Goal: Information Seeking & Learning: Learn about a topic

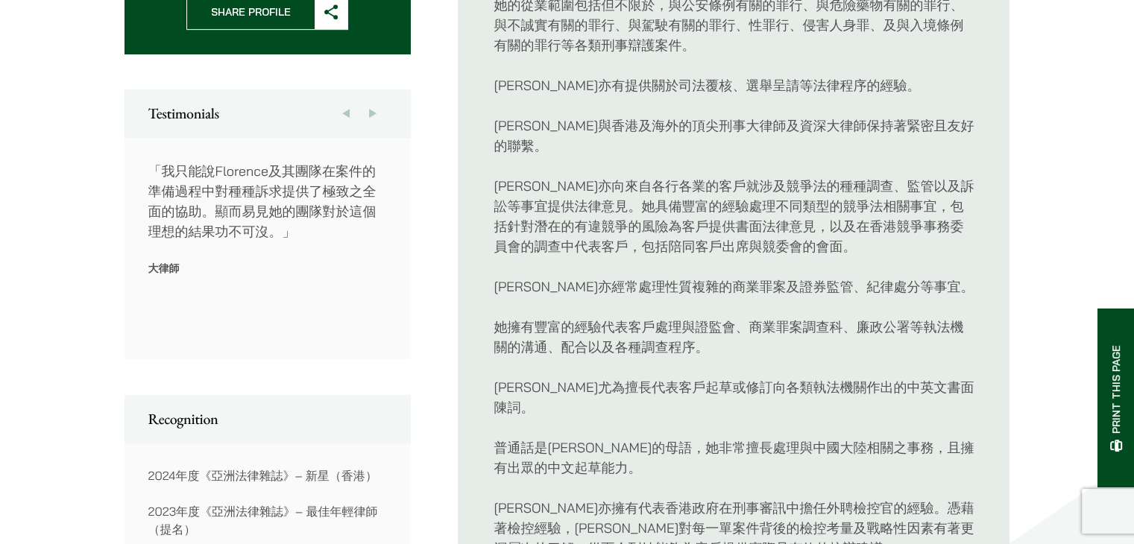
scroll to position [970, 0]
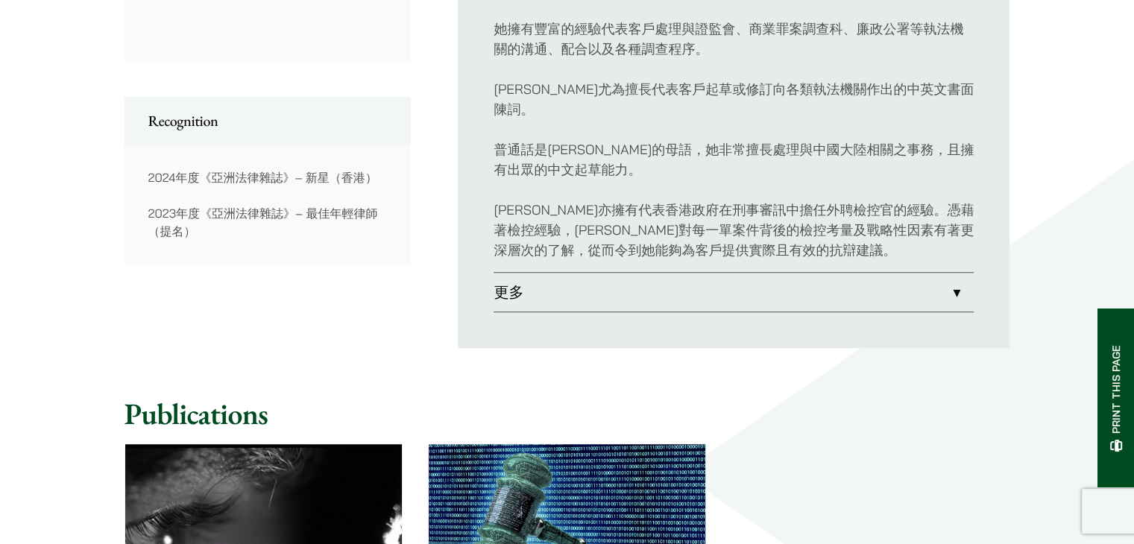
click at [585, 273] on link "更多" at bounding box center [734, 292] width 480 height 39
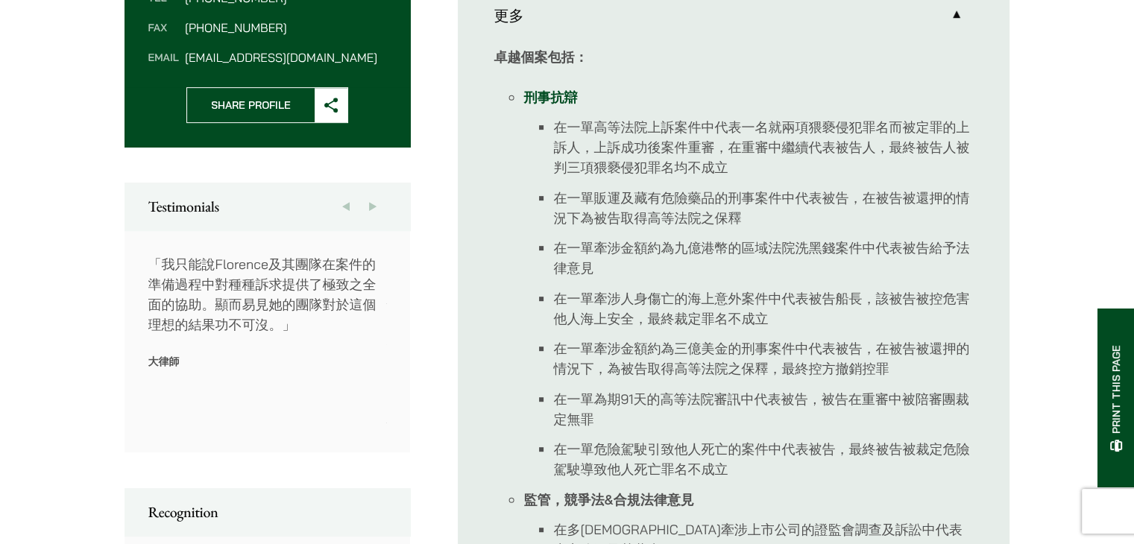
scroll to position [895, 0]
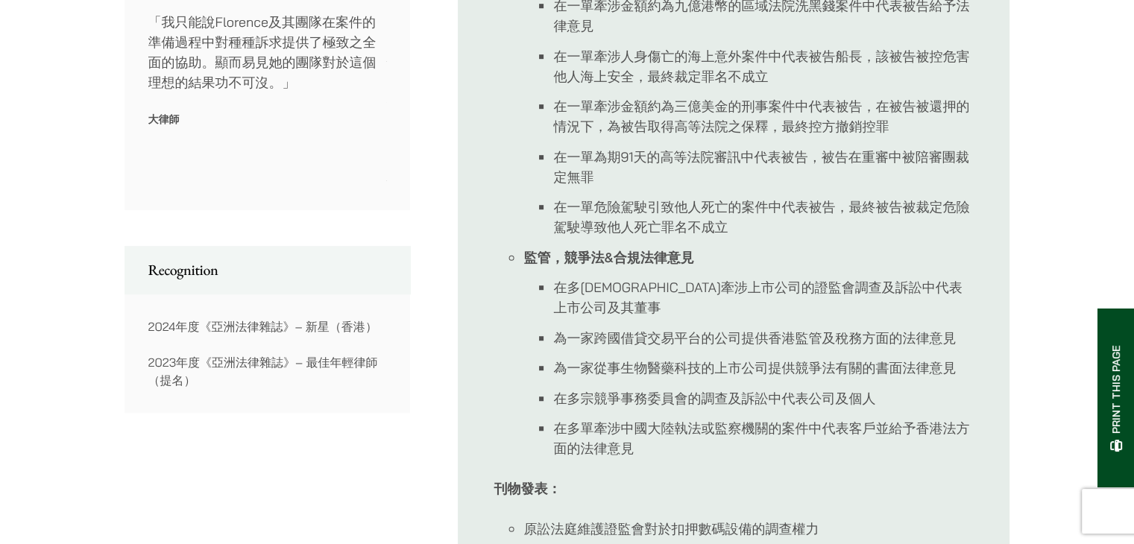
drag, startPoint x: 366, startPoint y: 354, endPoint x: 168, endPoint y: 295, distance: 207.0
click at [168, 295] on div "2024年度《亞洲法律雜誌》– 新星（香港） 2023年度《亞洲法律雜誌》– 最佳年輕律師（提名）" at bounding box center [268, 353] width 286 height 119
click at [309, 359] on p "2023年度《亞洲法律雜誌》– 最佳年輕律師（提名）" at bounding box center [267, 372] width 239 height 36
drag, startPoint x: 160, startPoint y: 338, endPoint x: 288, endPoint y: 348, distance: 128.7
click at [288, 354] on p "2023年度《亞洲法律雜誌》– 最佳年輕律師（提名）" at bounding box center [267, 372] width 239 height 36
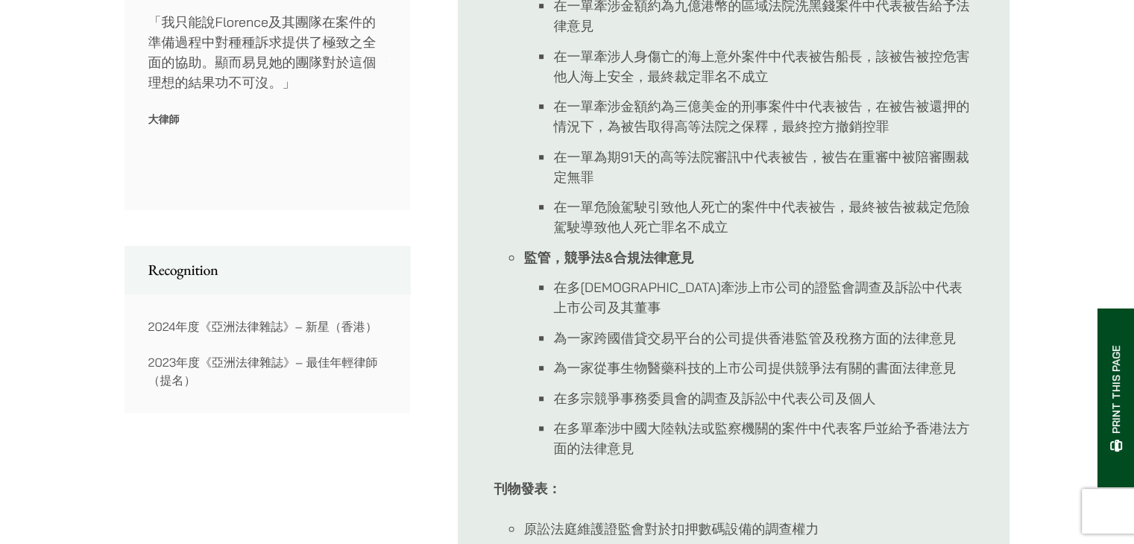
click at [288, 354] on p "2023年度《亞洲法律雜誌》– 最佳年輕律師（提名）" at bounding box center [267, 372] width 239 height 36
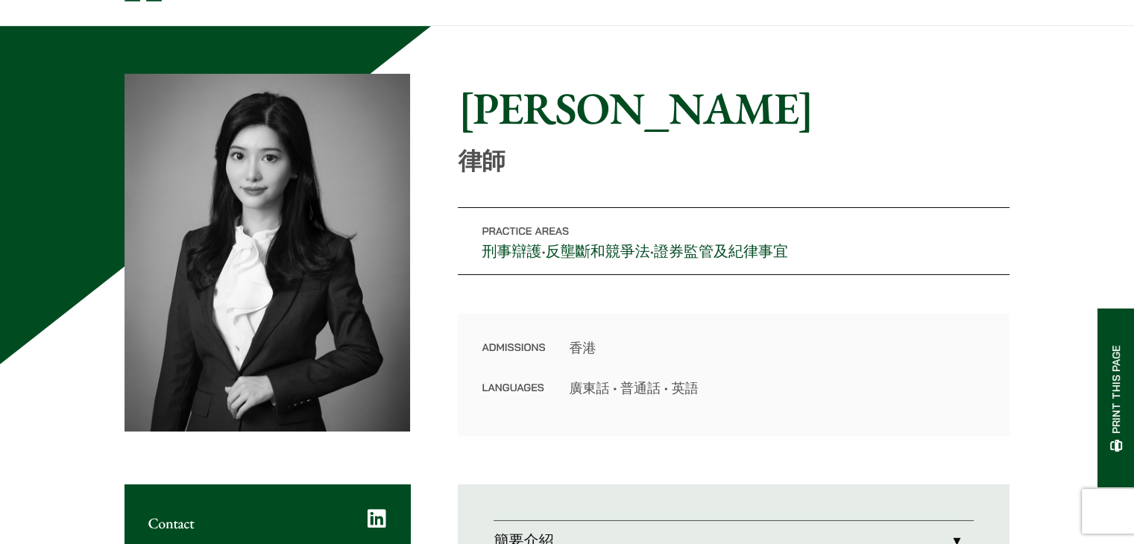
scroll to position [0, 0]
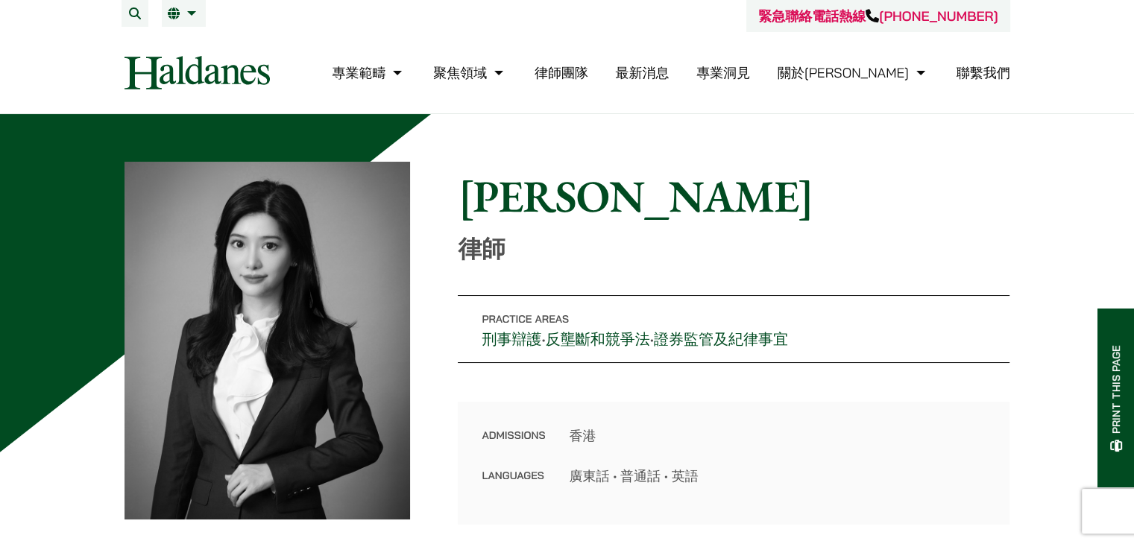
click at [241, 67] on img at bounding box center [197, 73] width 145 height 34
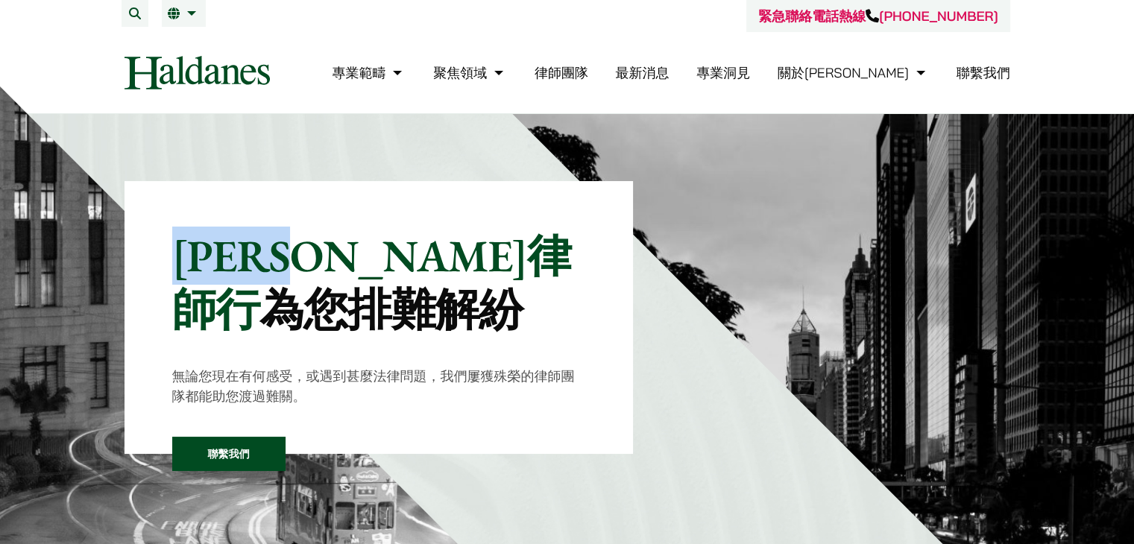
drag, startPoint x: 374, startPoint y: 250, endPoint x: 183, endPoint y: 250, distance: 191.7
click at [183, 250] on p "何敦律師行 為您排難解紛" at bounding box center [379, 282] width 414 height 107
copy p "何敦律師行"
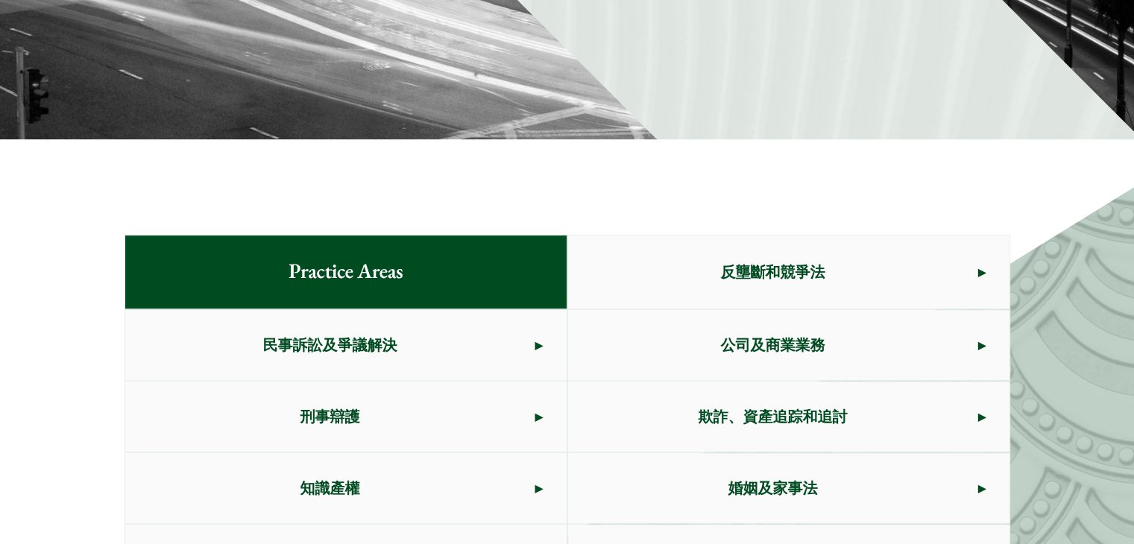
scroll to position [746, 0]
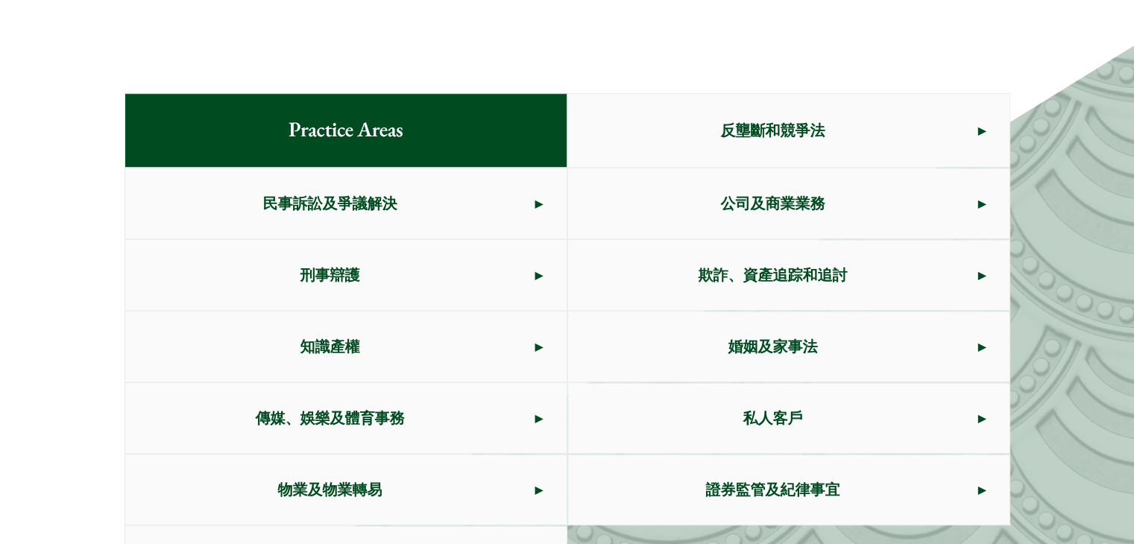
click at [477, 286] on span "刑事辯護" at bounding box center [330, 275] width 410 height 70
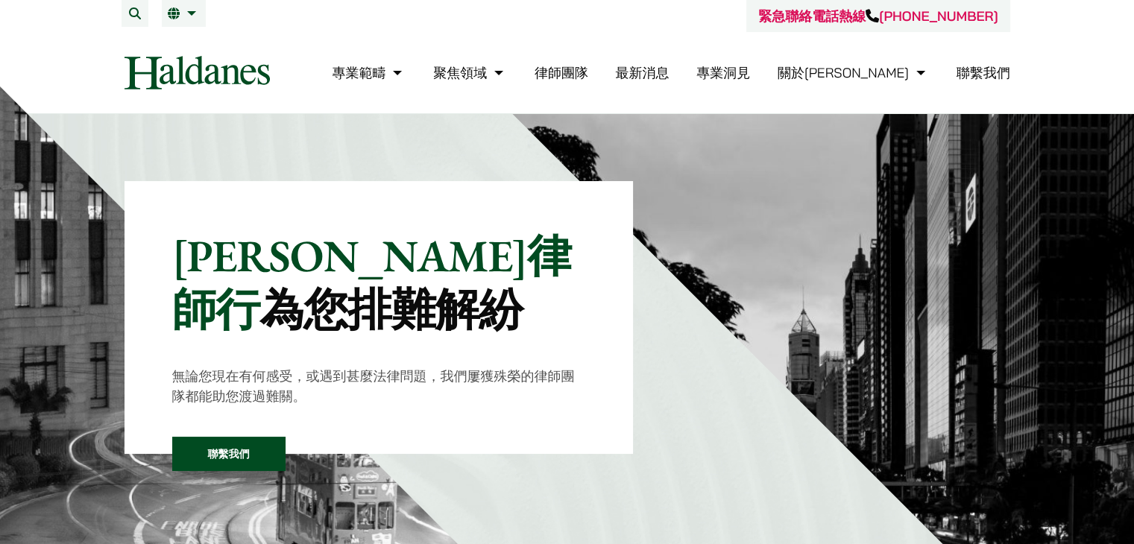
click at [588, 72] on link "律師團隊" at bounding box center [562, 72] width 54 height 17
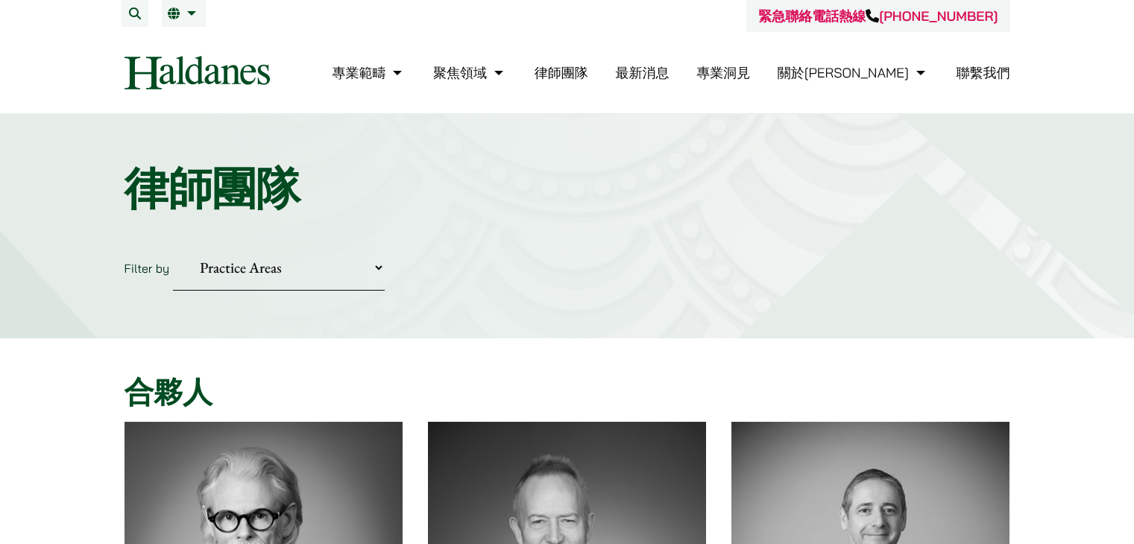
scroll to position [149, 0]
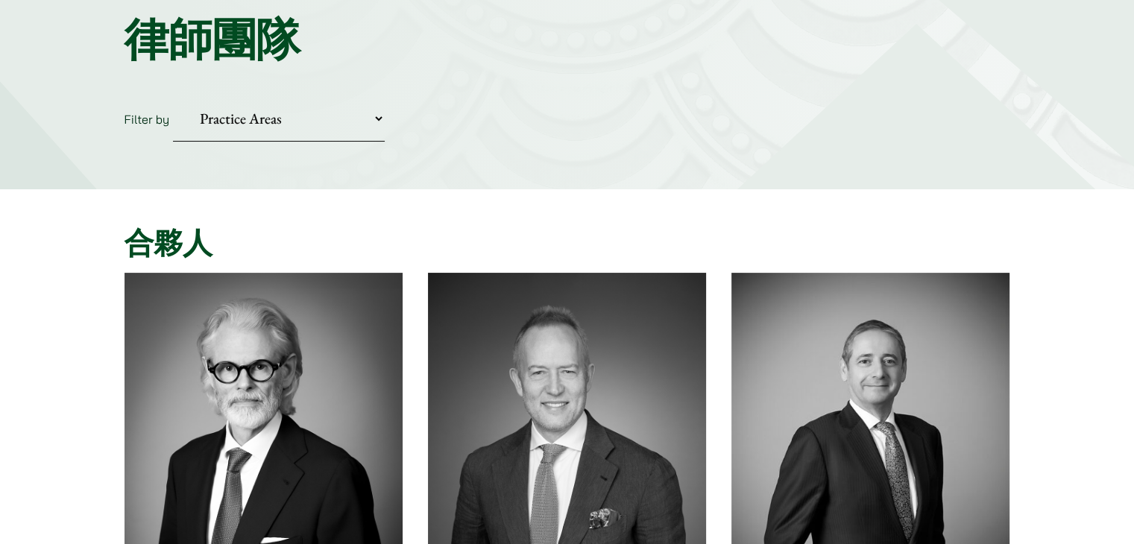
click at [283, 365] on img at bounding box center [264, 447] width 278 height 348
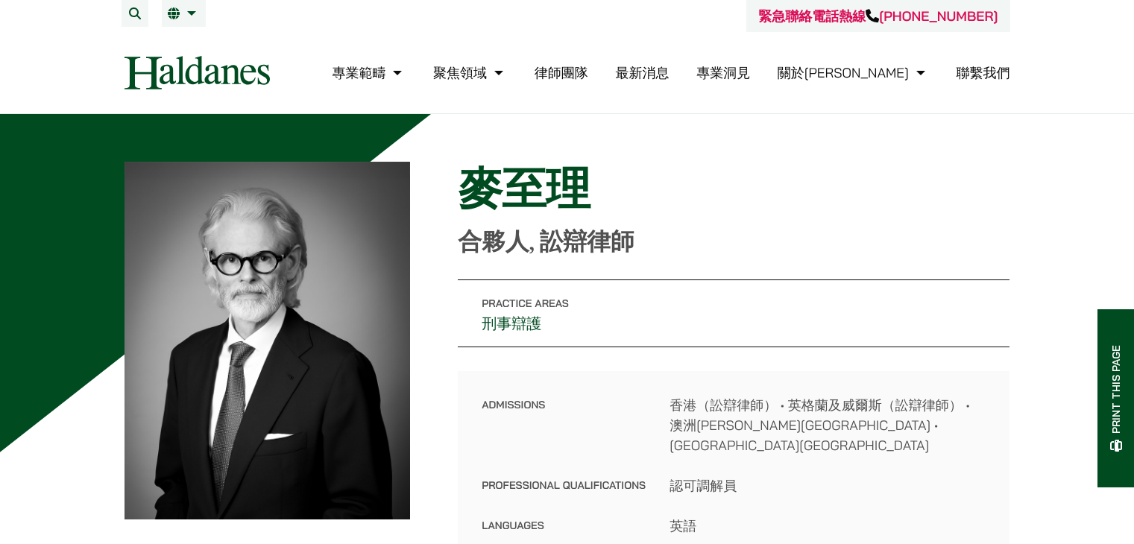
scroll to position [149, 0]
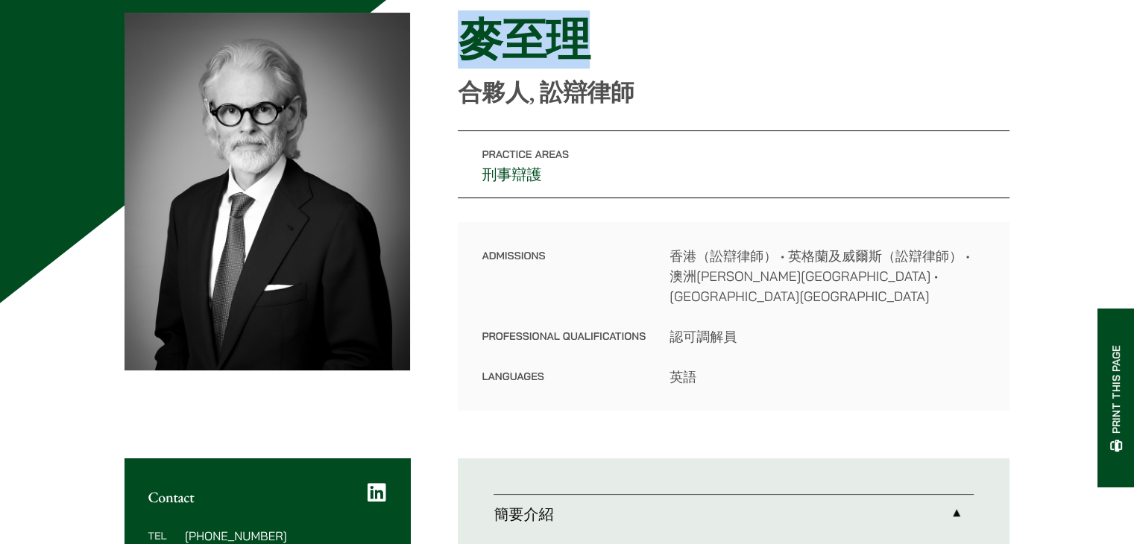
drag, startPoint x: 600, startPoint y: 37, endPoint x: 415, endPoint y: 0, distance: 188.7
click at [401, 25] on div "Home » Lawyers » 麥至理 麥至理 合夥人, 訟辯律師 Practice Areas 刑事辯護 Admissions 香港（訟辯律師） • 英格…" at bounding box center [568, 212] width 886 height 398
copy div "Home » Lawyers » 麥至理 麥至理"
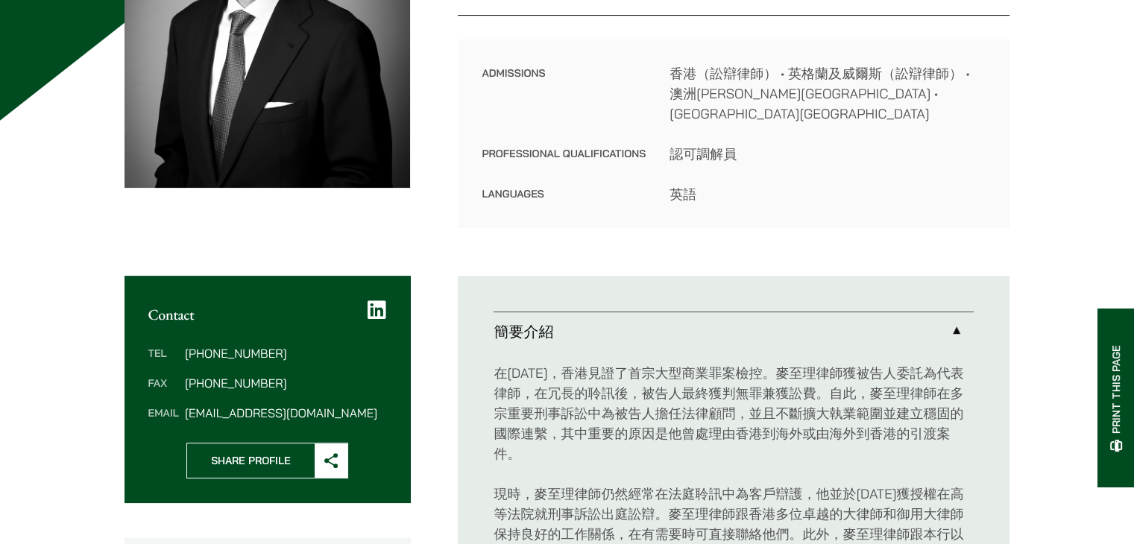
scroll to position [671, 0]
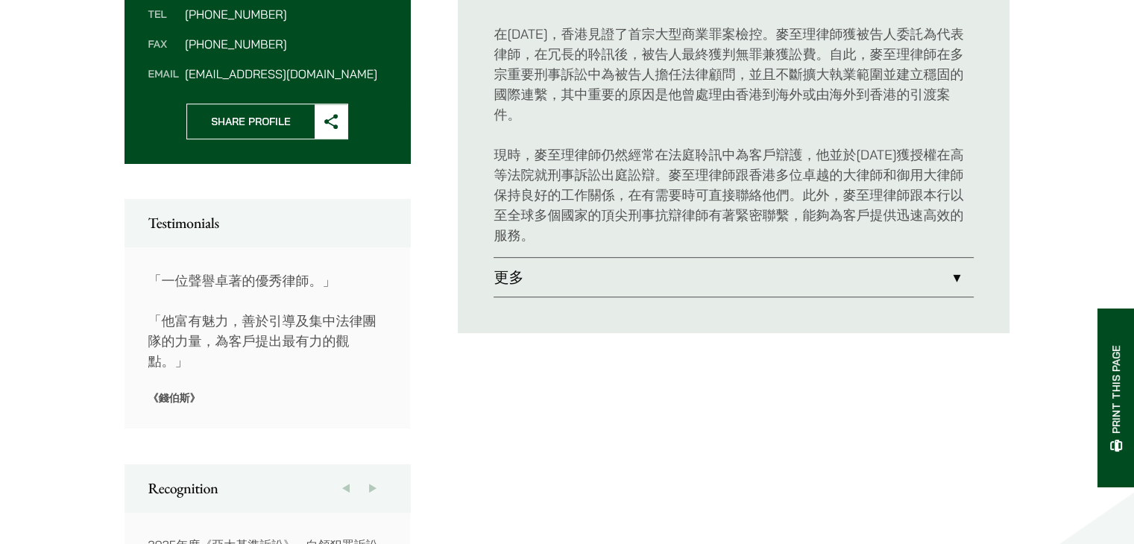
click at [549, 258] on link "更多" at bounding box center [734, 277] width 480 height 39
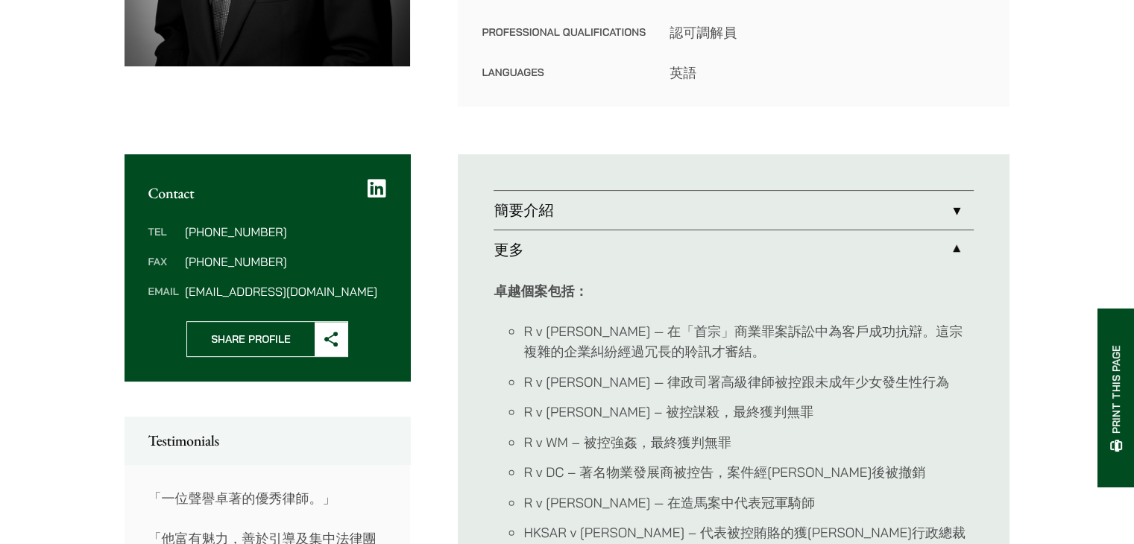
scroll to position [448, 0]
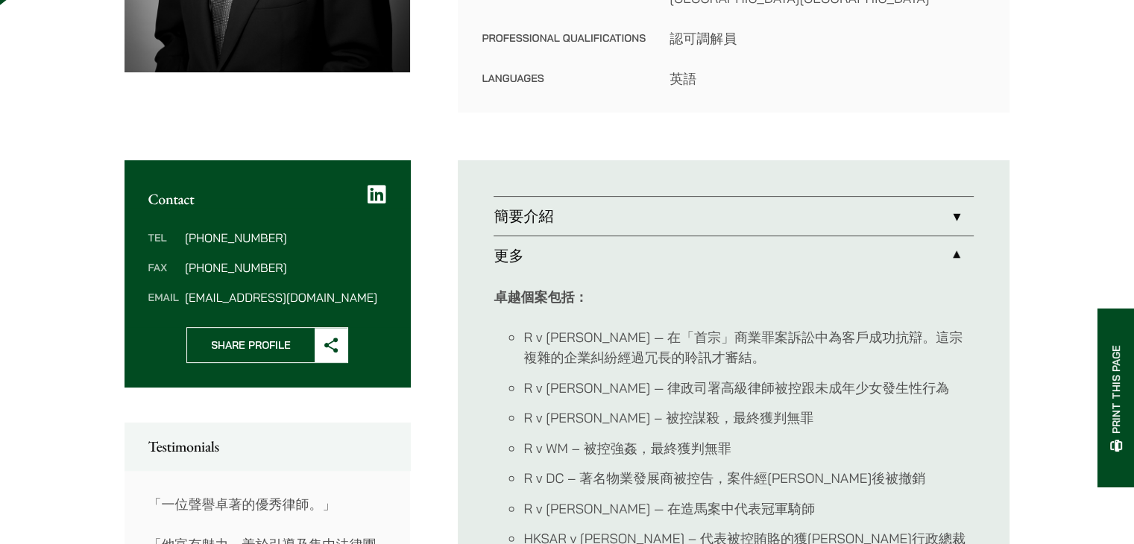
drag, startPoint x: 706, startPoint y: 370, endPoint x: 908, endPoint y: 379, distance: 202.3
click at [908, 379] on ul "R v Amos Dawe — 在「首宗」商業罪案訴訟中為客戶成功抗辯。這宗複雜的企業糾紛經過冗長的聆訊才審結。 R v Christopher Harris…" at bounding box center [734, 503] width 480 height 353
drag, startPoint x: 929, startPoint y: 362, endPoint x: 821, endPoint y: 359, distance: 107.5
click at [821, 378] on li "R v Christopher Harris — 律政司署高級律師被控跟未成年少女發生性行為" at bounding box center [749, 388] width 450 height 20
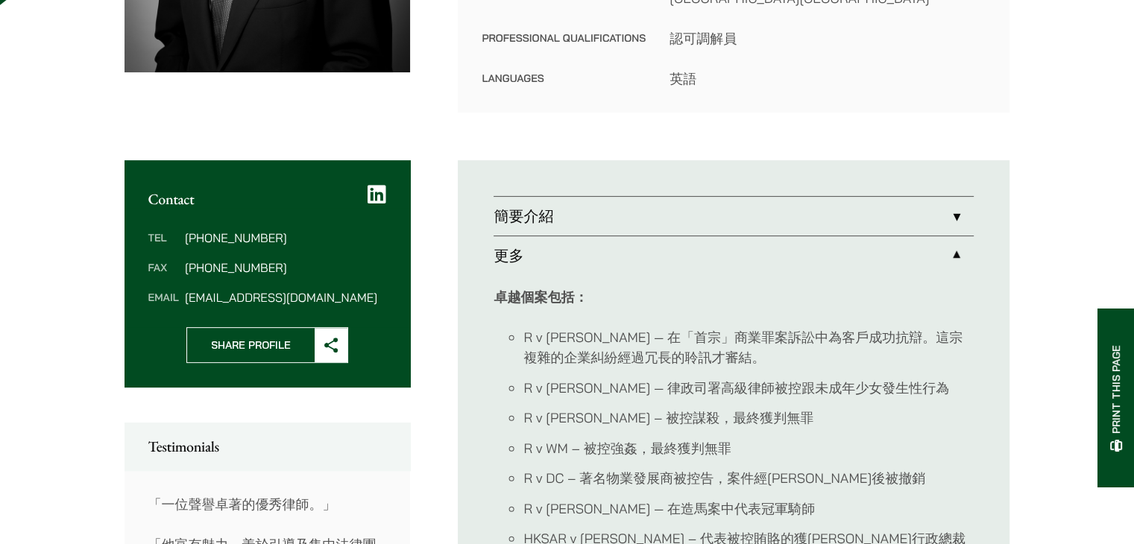
click at [821, 378] on li "R v Christopher Harris — 律政司署高級律師被控跟未成年少女發生性行為" at bounding box center [749, 388] width 450 height 20
drag, startPoint x: 791, startPoint y: 362, endPoint x: 975, endPoint y: 362, distance: 184.2
click at [965, 378] on li "R v Christopher Harris — 律政司署高級律師被控跟未成年少女發生性行為" at bounding box center [749, 388] width 450 height 20
click at [910, 378] on li "R v Christopher Harris — 律政司署高級律師被控跟未成年少女發生性行為" at bounding box center [749, 388] width 450 height 20
click at [548, 197] on link "簡要介紹" at bounding box center [734, 216] width 480 height 39
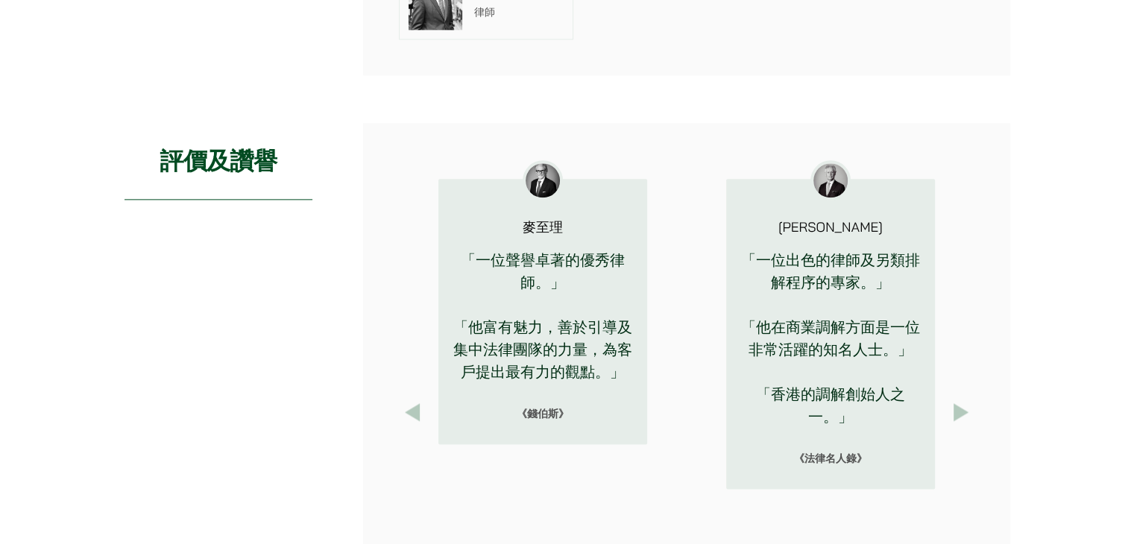
scroll to position [1865, 0]
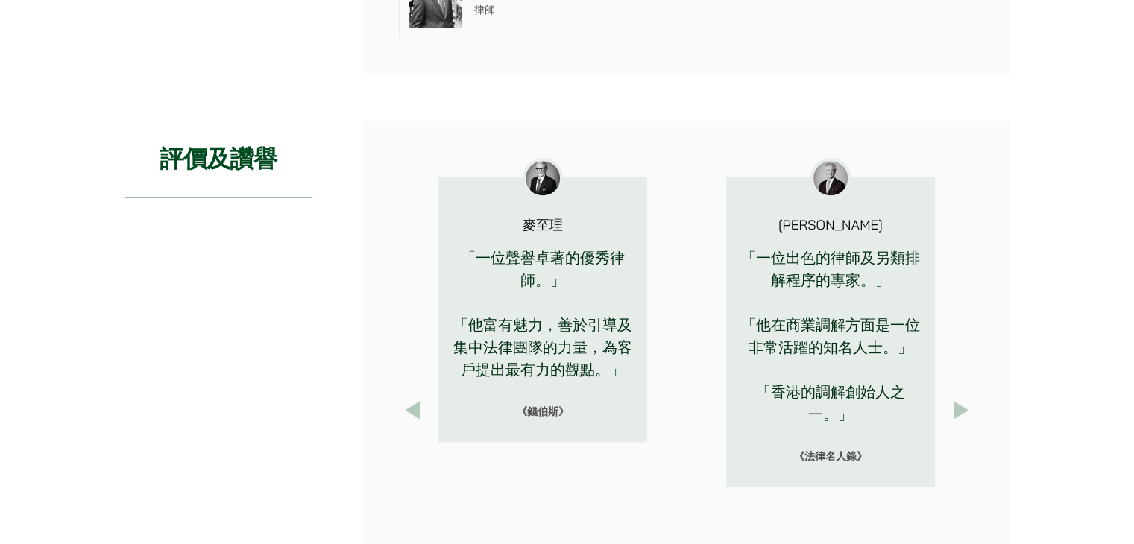
click at [958, 397] on button "Next" at bounding box center [961, 410] width 27 height 27
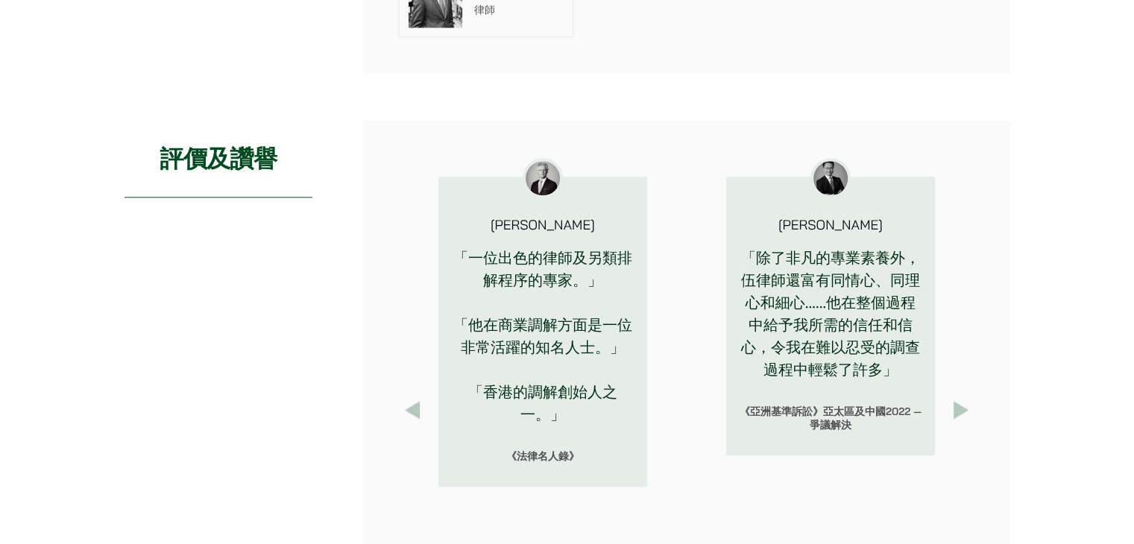
click at [958, 397] on button "Next" at bounding box center [961, 410] width 27 height 27
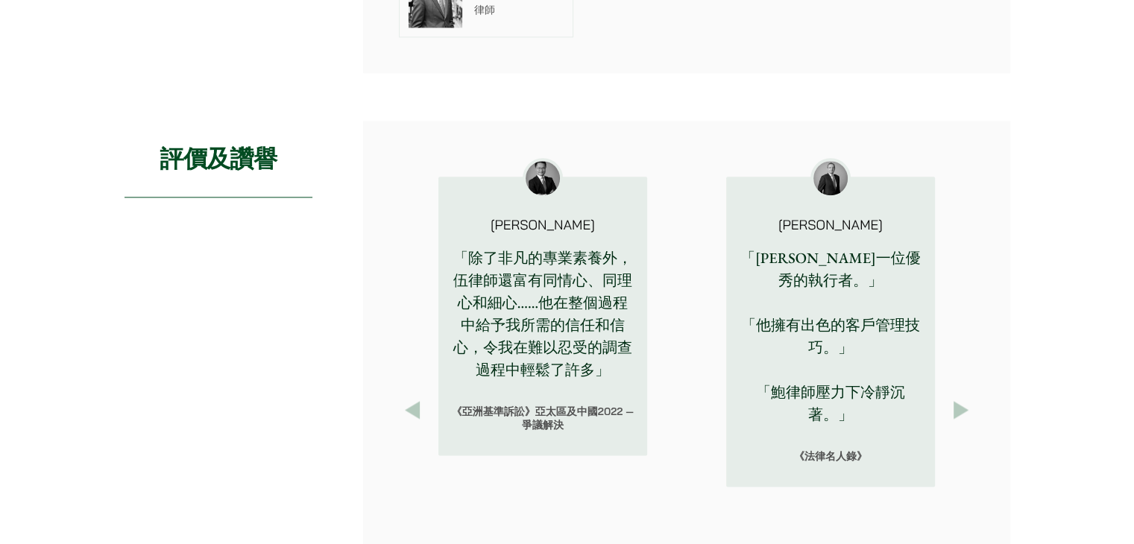
click at [958, 397] on button "Next" at bounding box center [961, 410] width 27 height 27
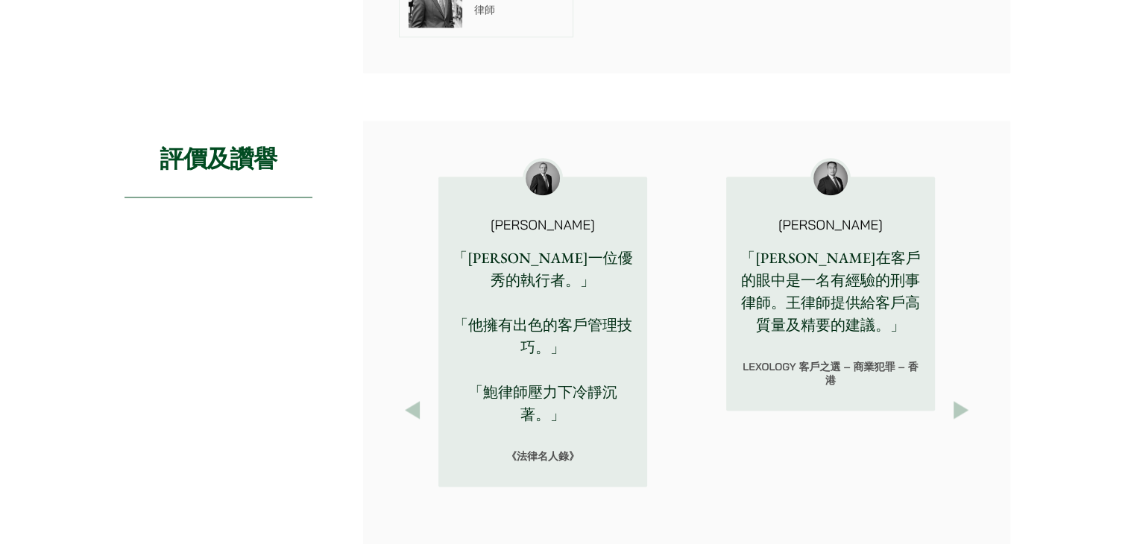
click at [958, 397] on button "Next" at bounding box center [961, 410] width 27 height 27
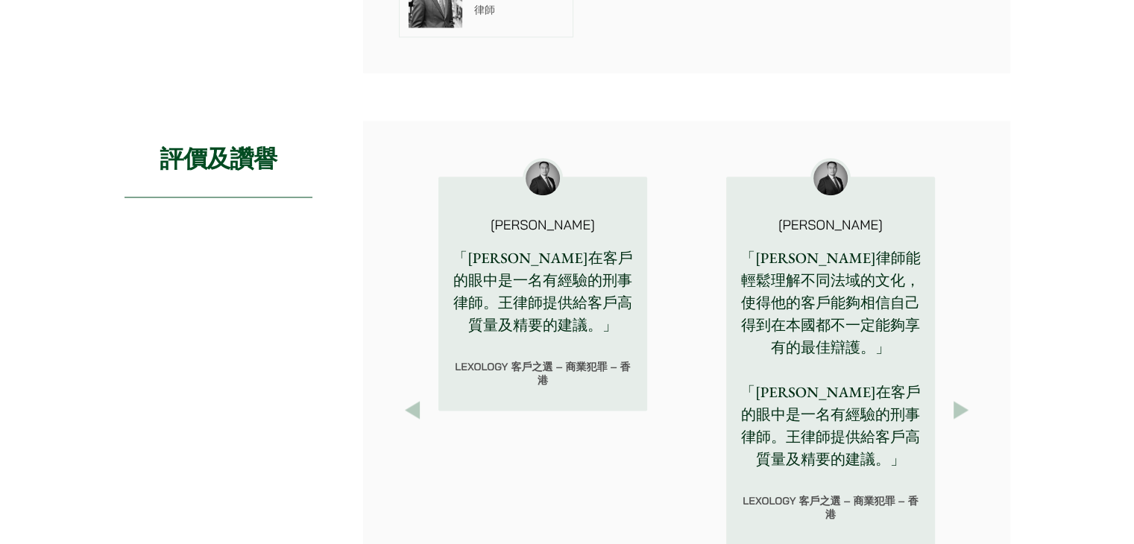
click at [958, 397] on button "Next" at bounding box center [961, 410] width 27 height 27
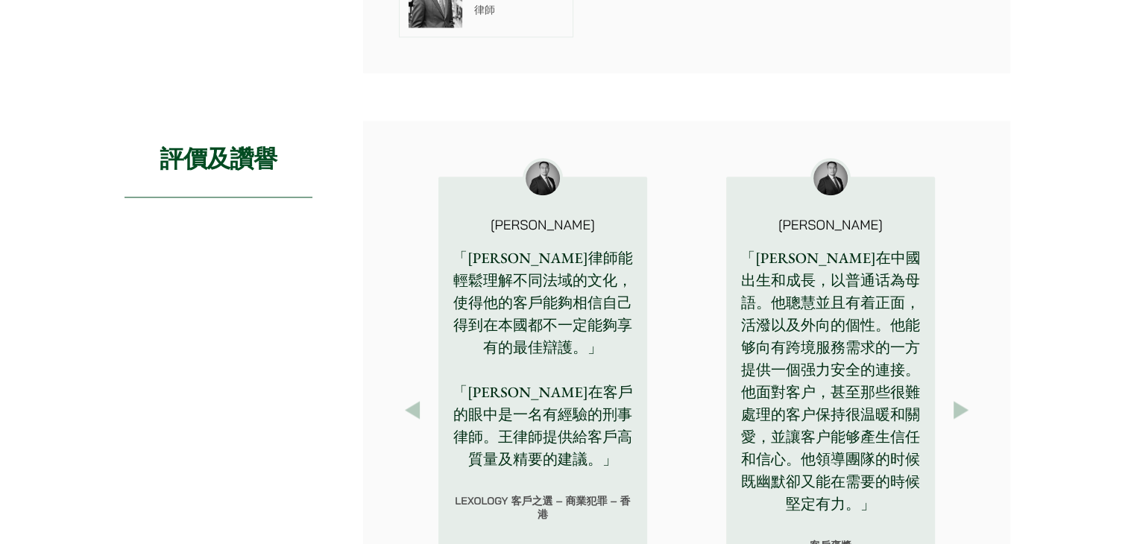
click at [958, 397] on button "Next" at bounding box center [961, 410] width 27 height 27
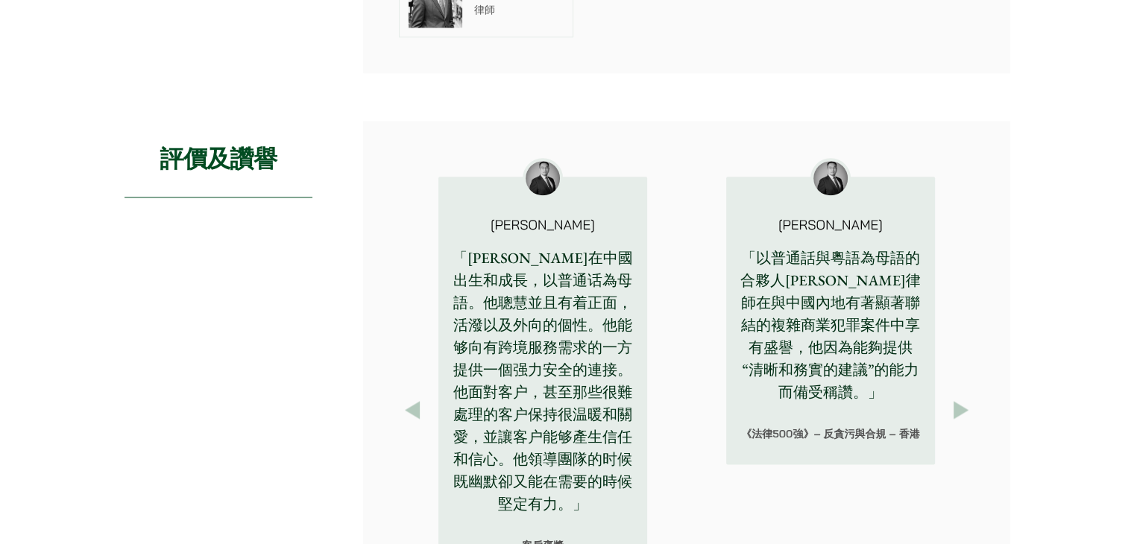
click at [958, 397] on button "Next" at bounding box center [961, 410] width 27 height 27
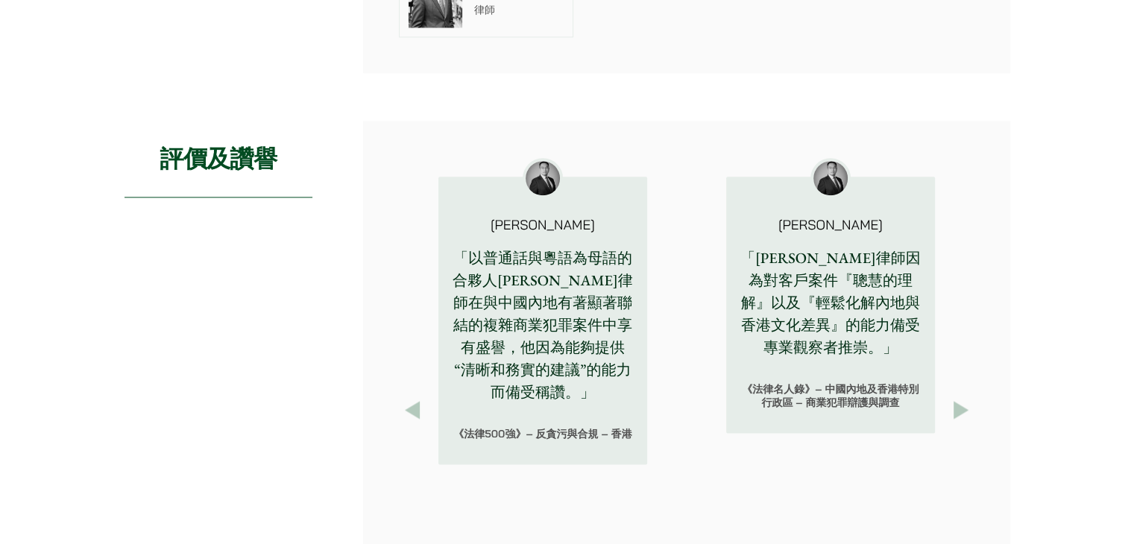
click at [961, 397] on button "Next" at bounding box center [961, 410] width 27 height 27
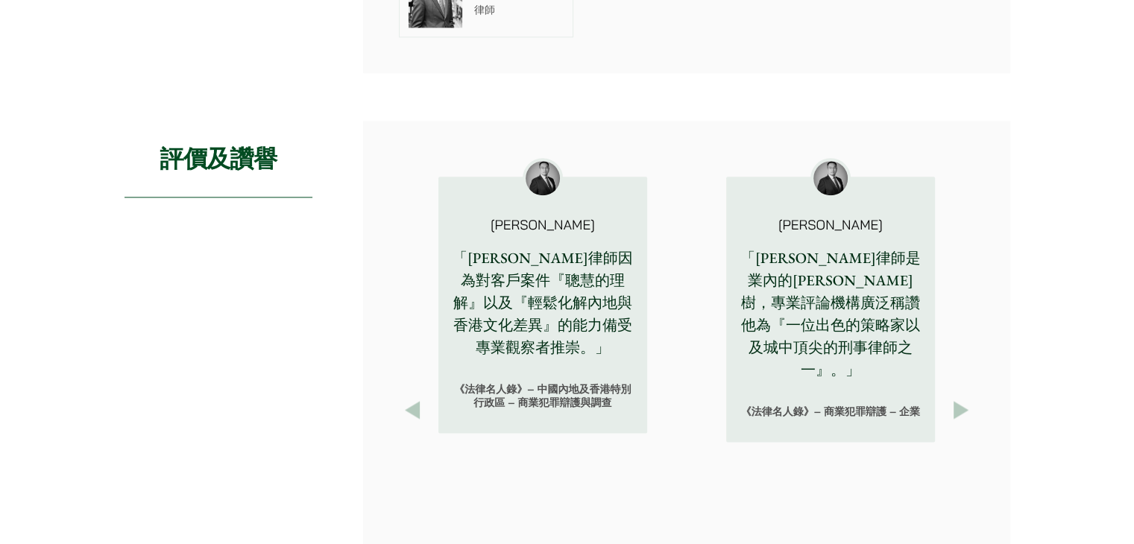
click at [961, 397] on button "Next" at bounding box center [961, 410] width 27 height 27
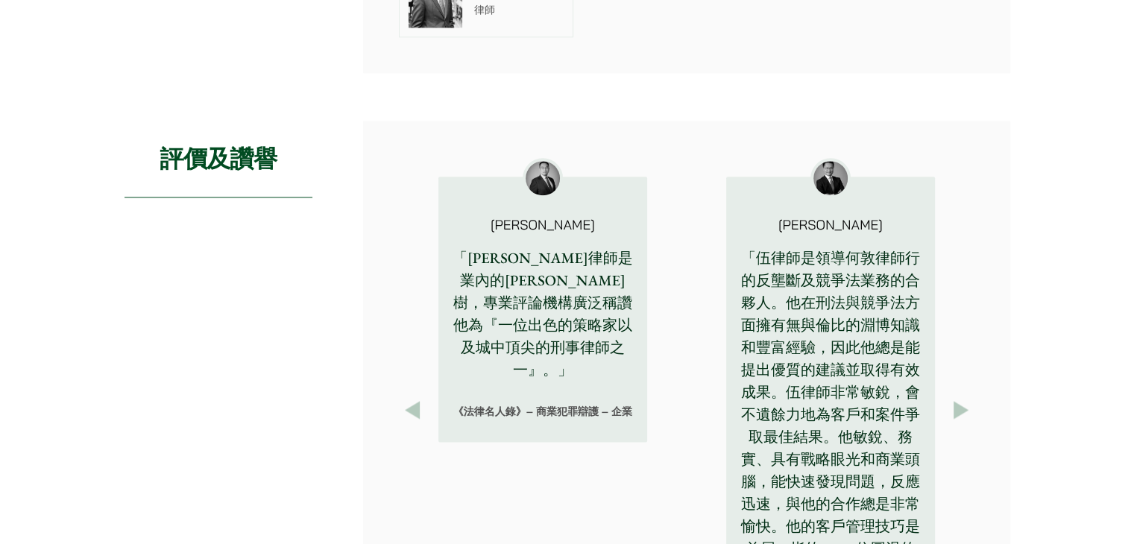
click at [961, 397] on button "Next" at bounding box center [961, 410] width 27 height 27
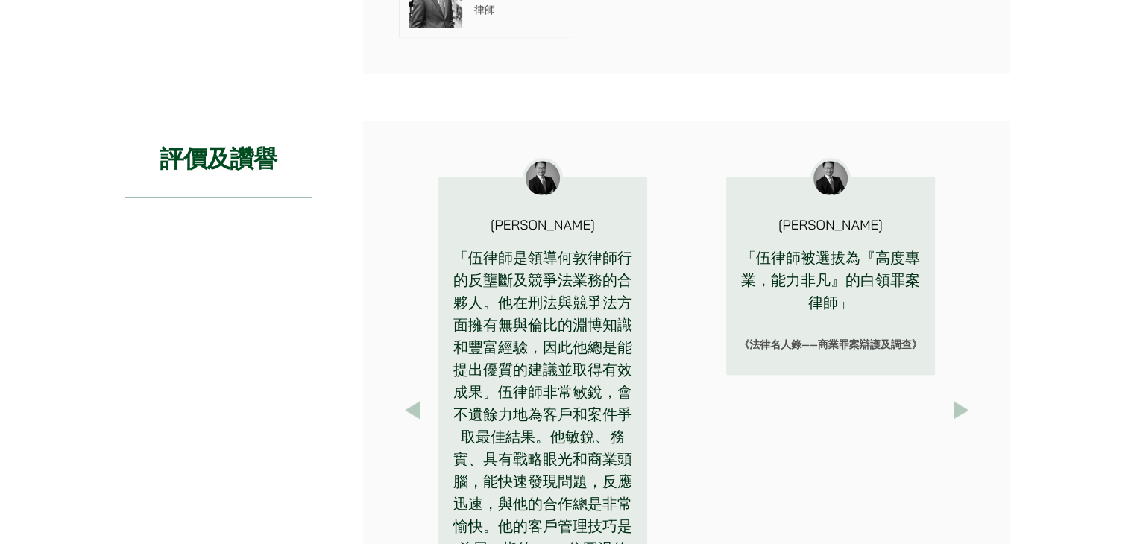
click at [961, 397] on button "Next" at bounding box center [961, 410] width 27 height 27
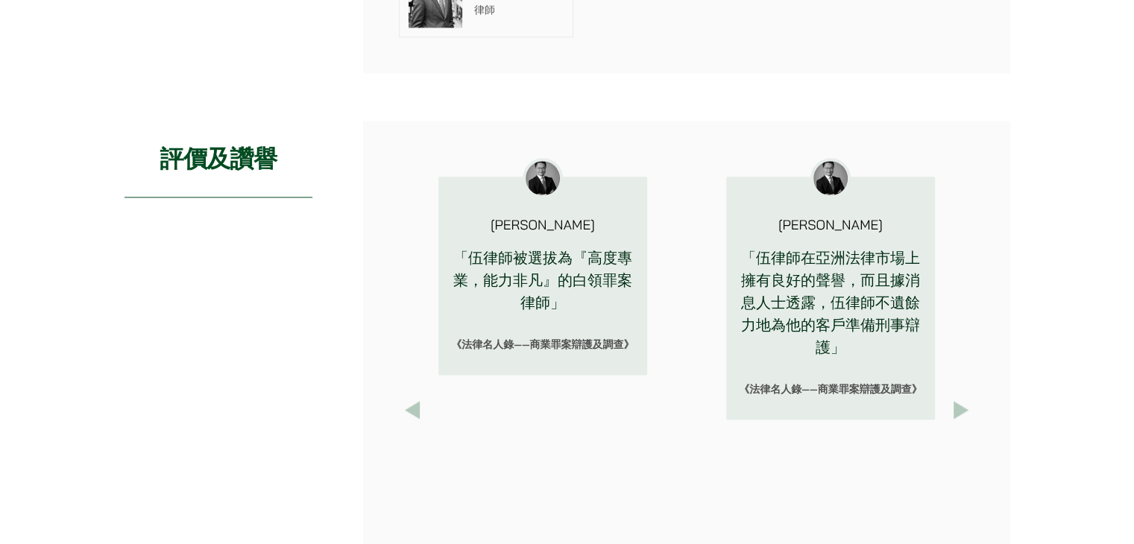
click at [961, 397] on button "Next" at bounding box center [961, 410] width 27 height 27
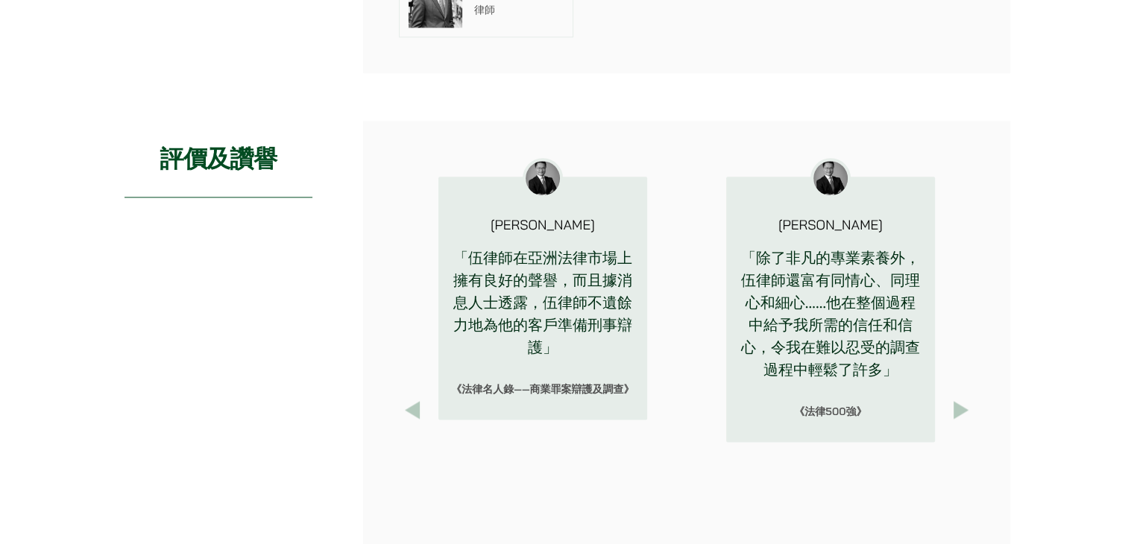
click at [961, 397] on button "Next" at bounding box center [961, 410] width 27 height 27
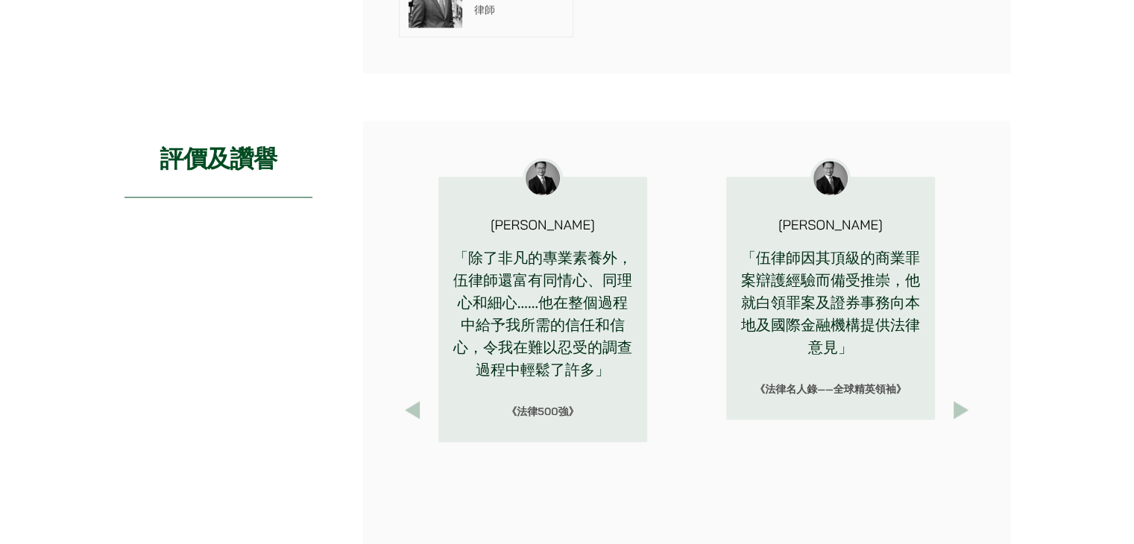
click at [961, 397] on button "Next" at bounding box center [961, 410] width 27 height 27
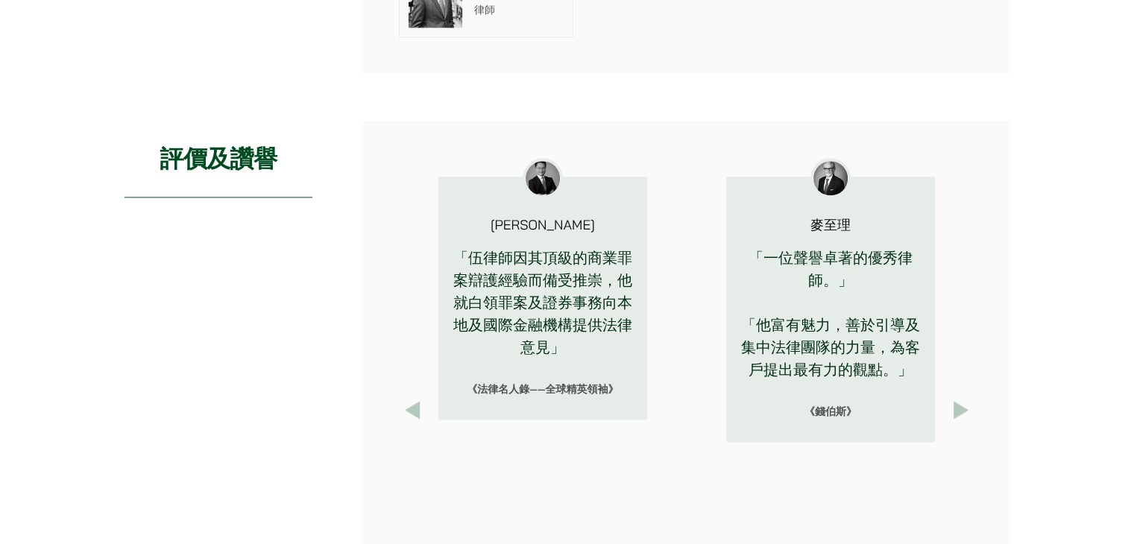
click at [961, 397] on button "Next" at bounding box center [961, 410] width 27 height 27
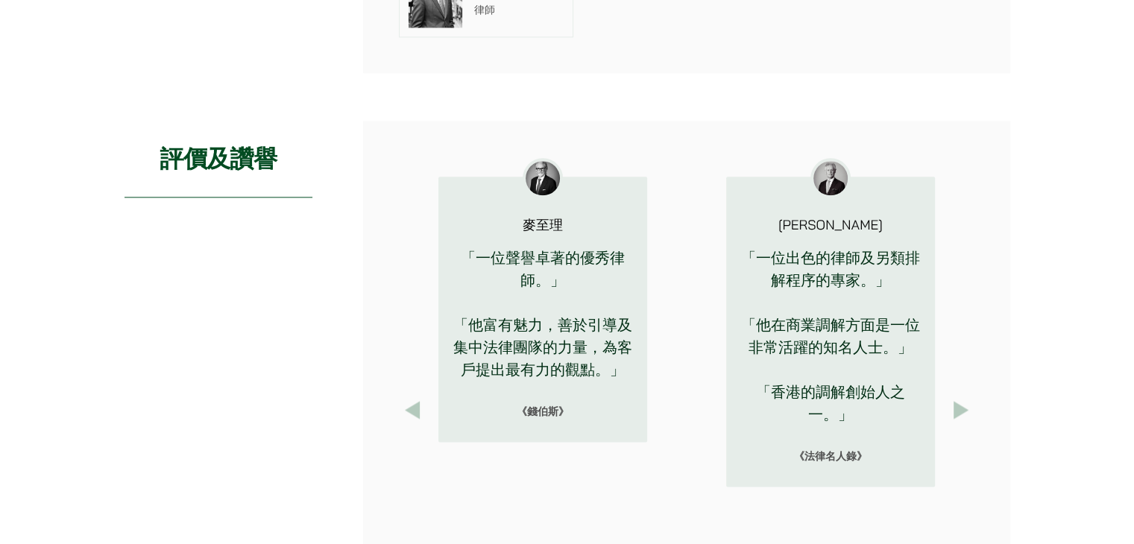
click at [961, 397] on button "Next" at bounding box center [961, 410] width 27 height 27
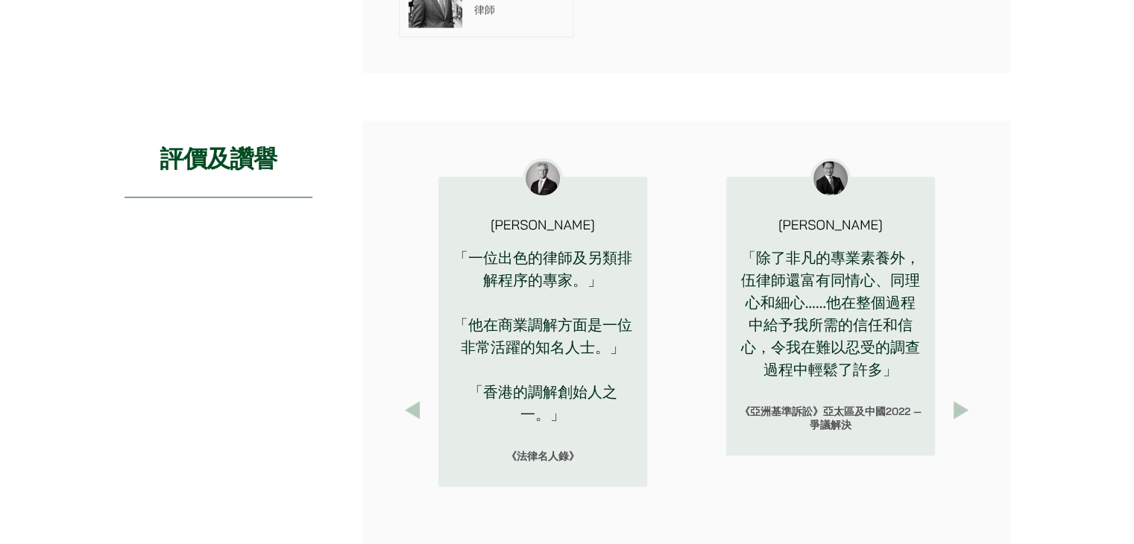
click at [961, 397] on button "Next" at bounding box center [961, 410] width 27 height 27
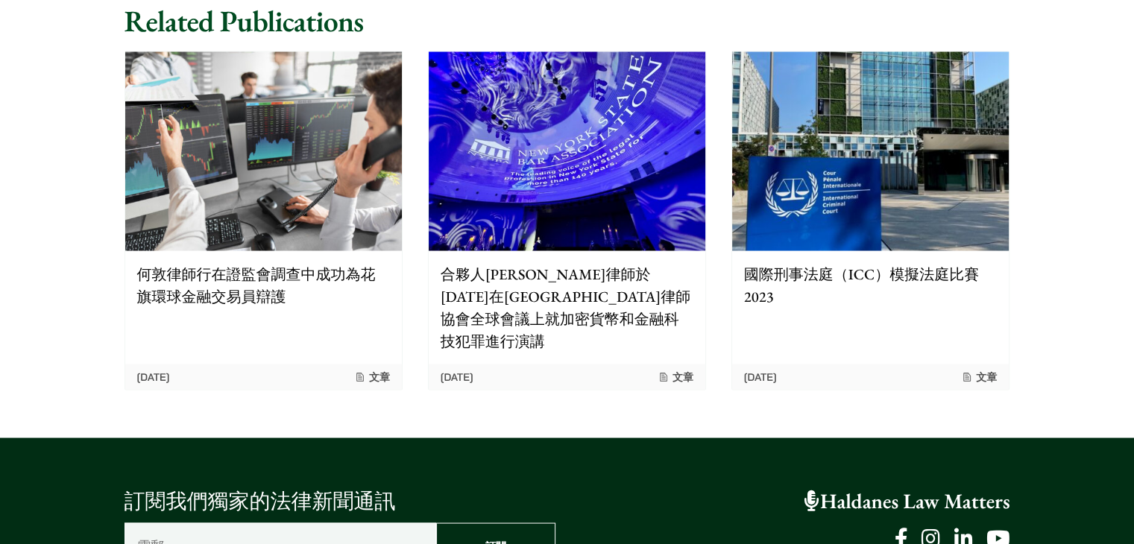
scroll to position [2610, 0]
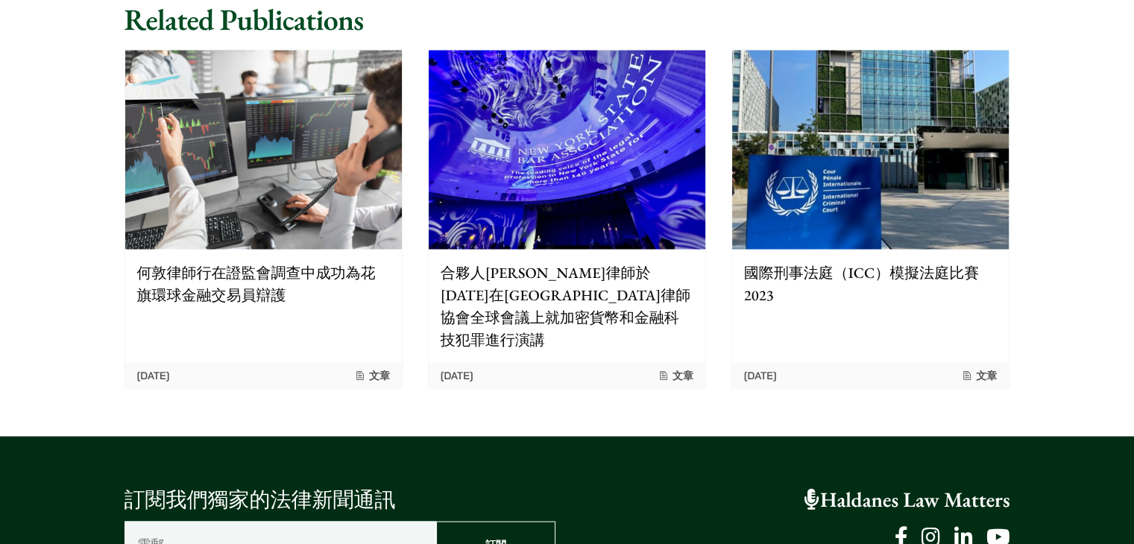
click at [342, 261] on p "何敦律師行在證監會調查中成功為花旗環球金融交易員辯護" at bounding box center [263, 283] width 253 height 45
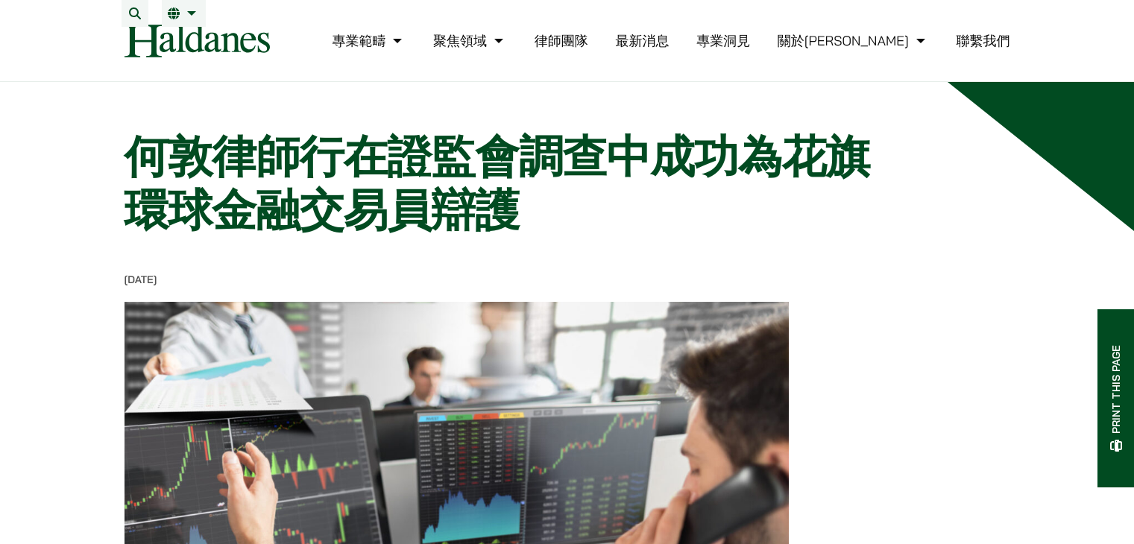
scroll to position [522, 0]
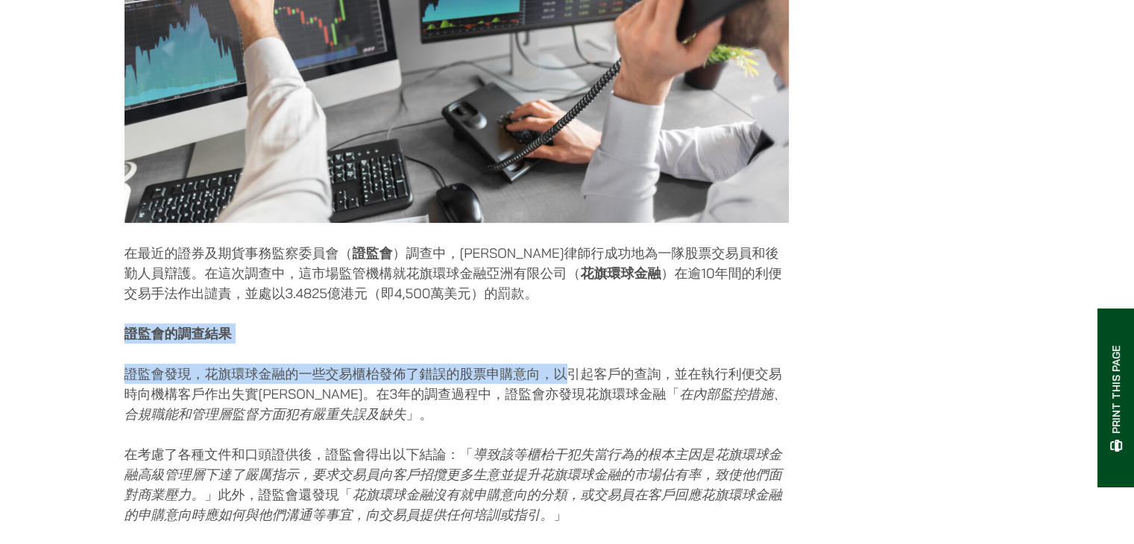
drag, startPoint x: 499, startPoint y: 299, endPoint x: 585, endPoint y: 359, distance: 104.5
click at [574, 357] on div "03/04/2025 在最近的證券及期貨事務監察委員會（ 證監會 ）調查中，何敦律師行成功地為一隊股票交易員和後勤人員辯護。在這次調查中，這市場監管機構就花旗…" at bounding box center [457, 470] width 665 height 1439
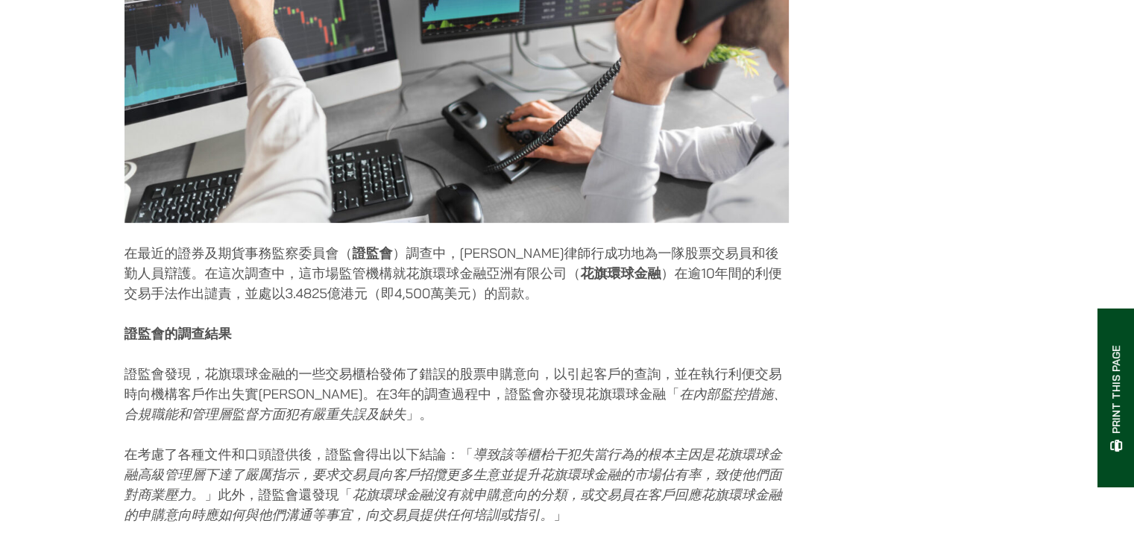
click at [597, 359] on div "03/04/2025 在最近的證券及期貨事務監察委員會（ 證監會 ）調查中，何敦律師行成功地為一隊股票交易員和後勤人員辯護。在這次調查中，這市場監管機構就花旗…" at bounding box center [457, 470] width 665 height 1439
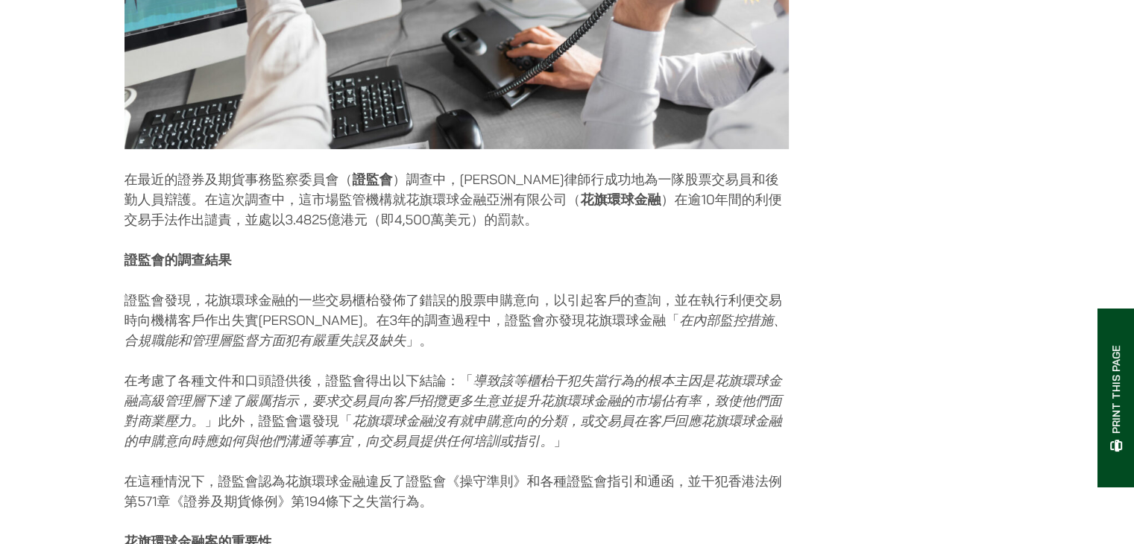
scroll to position [597, 0]
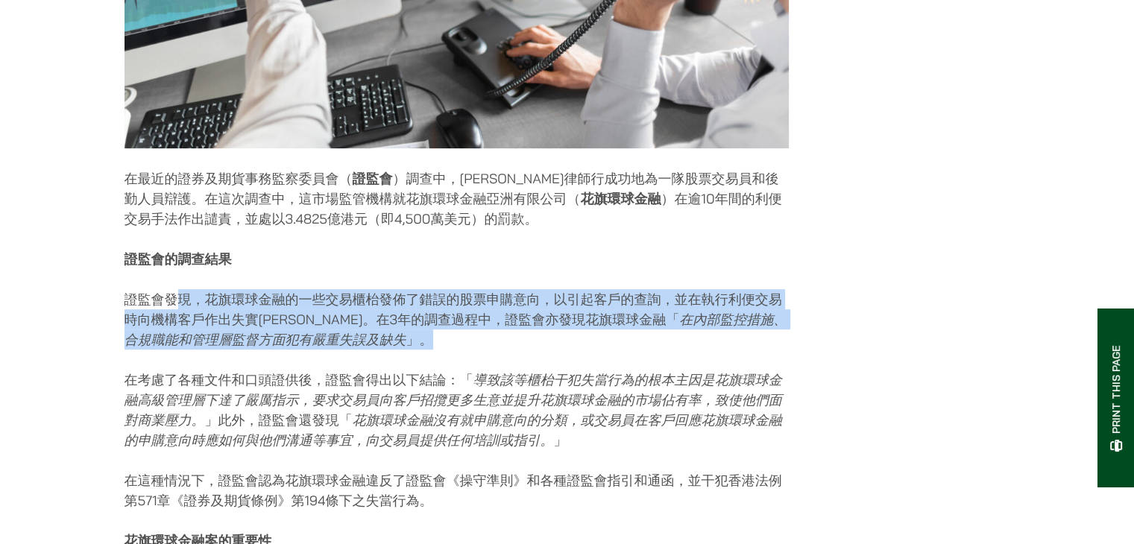
drag, startPoint x: 515, startPoint y: 353, endPoint x: 173, endPoint y: 281, distance: 349.0
click at [173, 281] on div "03/04/2025 在最近的證券及期貨事務監察委員會（ 證監會 ）調查中，何敦律師行成功地為一隊股票交易員和後勤人員辯護。在這次調查中，這市場監管機構就花旗…" at bounding box center [457, 395] width 665 height 1439
click at [455, 286] on div "03/04/2025 在最近的證券及期貨事務監察委員會（ 證監會 ）調查中，何敦律師行成功地為一隊股票交易員和後勤人員辯護。在這次調查中，這市場監管機構就花旗…" at bounding box center [457, 395] width 665 height 1439
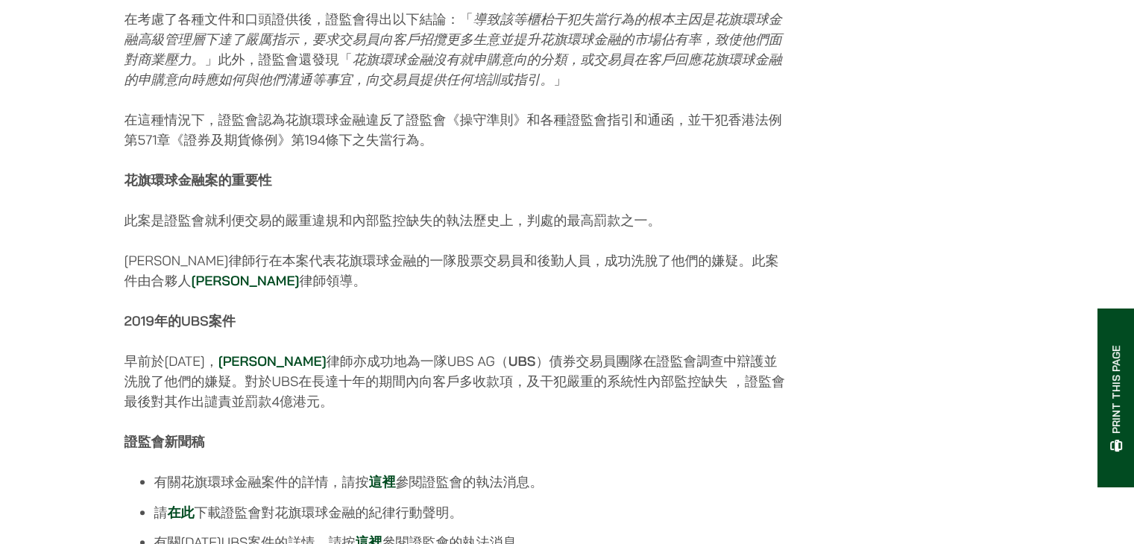
scroll to position [970, 0]
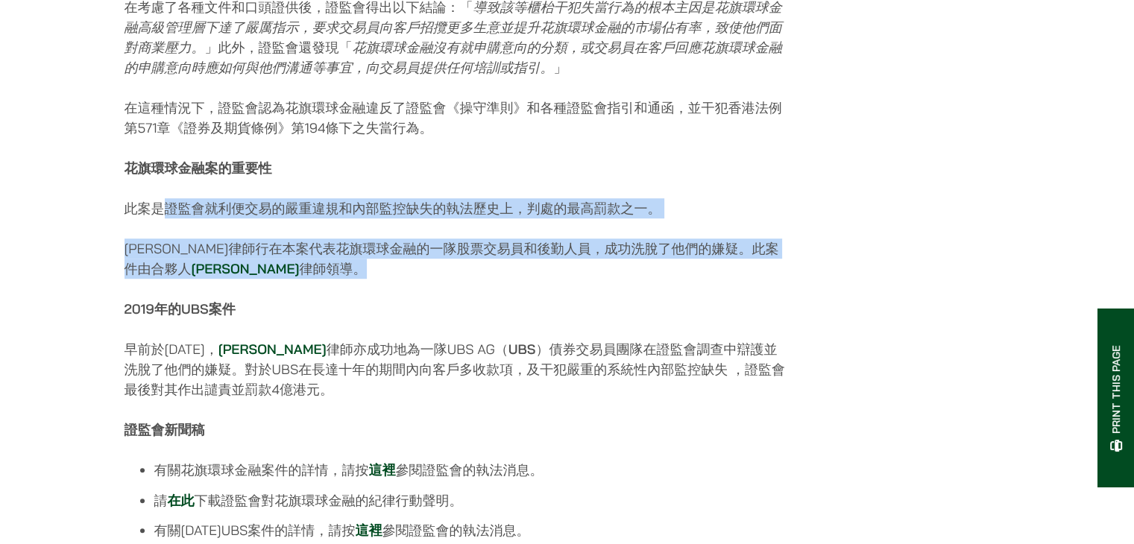
drag, startPoint x: 170, startPoint y: 208, endPoint x: 392, endPoint y: 275, distance: 231.5
click at [392, 275] on div "03/04/2025 在最近的證券及期貨事務監察委員會（ 證監會 ）調查中，何敦律師行成功地為一隊股票交易員和後勤人員辯護。在這次調查中，這市場監管機構就花旗…" at bounding box center [457, 22] width 665 height 1439
click at [351, 290] on div "03/04/2025 在最近的證券及期貨事務監察委員會（ 證監會 ）調查中，何敦律師行成功地為一隊股票交易員和後勤人員辯護。在這次調查中，這市場監管機構就花旗…" at bounding box center [457, 22] width 665 height 1439
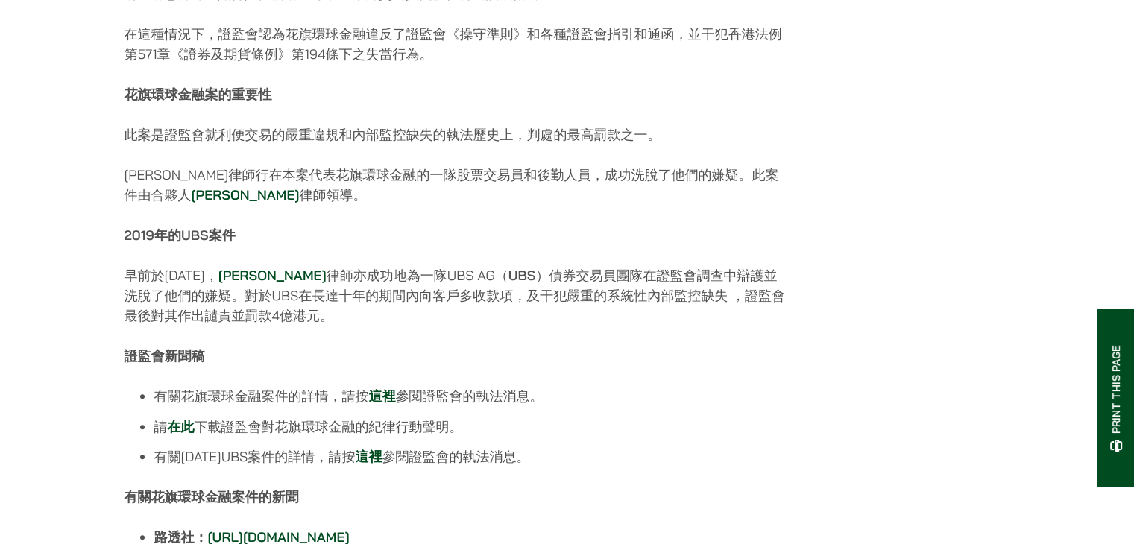
scroll to position [1044, 0]
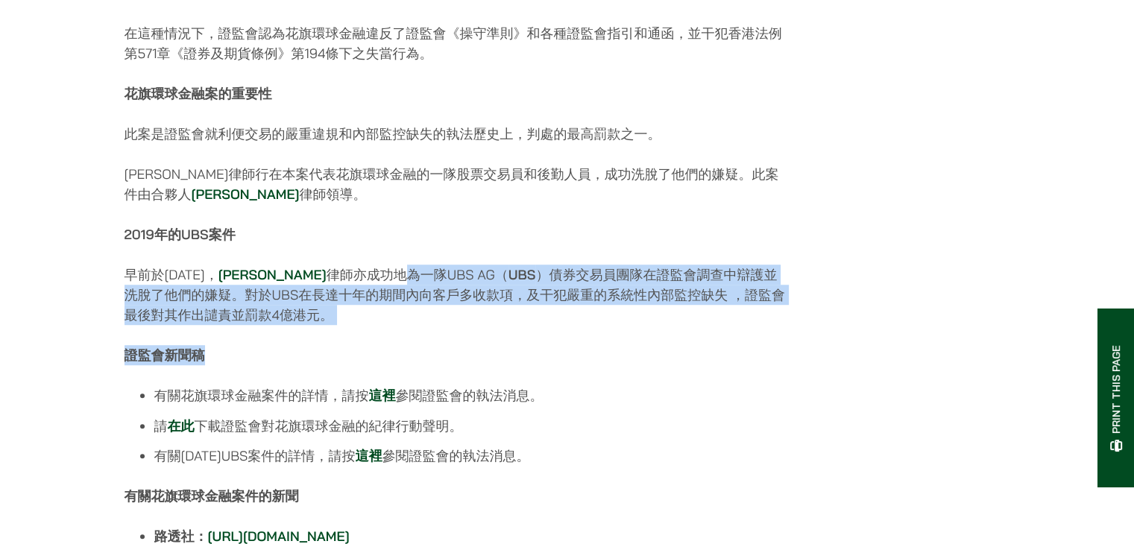
drag, startPoint x: 344, startPoint y: 287, endPoint x: 541, endPoint y: 353, distance: 207.6
click at [405, 325] on p "早前於2019年， 伍家豪 律師亦成功地為一隊UBS AG（ UBS ）債券交易員團隊在證監會調查中辯護並洗脫了他們的嫌疑。對於UBS在長達十年的期間內向客戶…" at bounding box center [457, 295] width 665 height 60
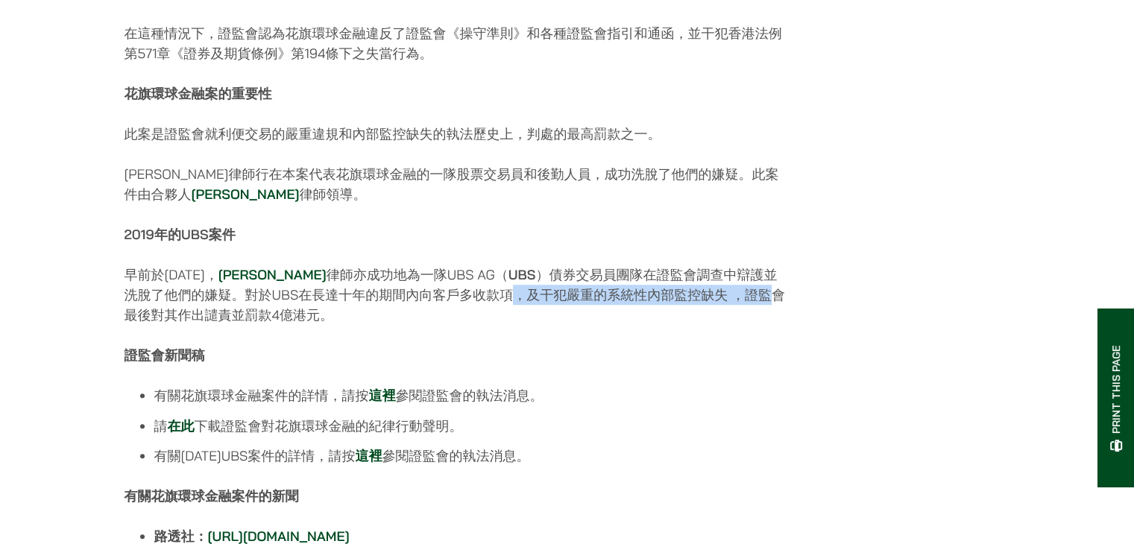
drag, startPoint x: 706, startPoint y: 310, endPoint x: 439, endPoint y: 314, distance: 267.0
click at [439, 314] on p "早前於2019年， 伍家豪 律師亦成功地為一隊UBS AG（ UBS ）債券交易員團隊在證監會調查中辯護並洗脫了他們的嫌疑。對於UBS在長達十年的期間內向客戶…" at bounding box center [457, 295] width 665 height 60
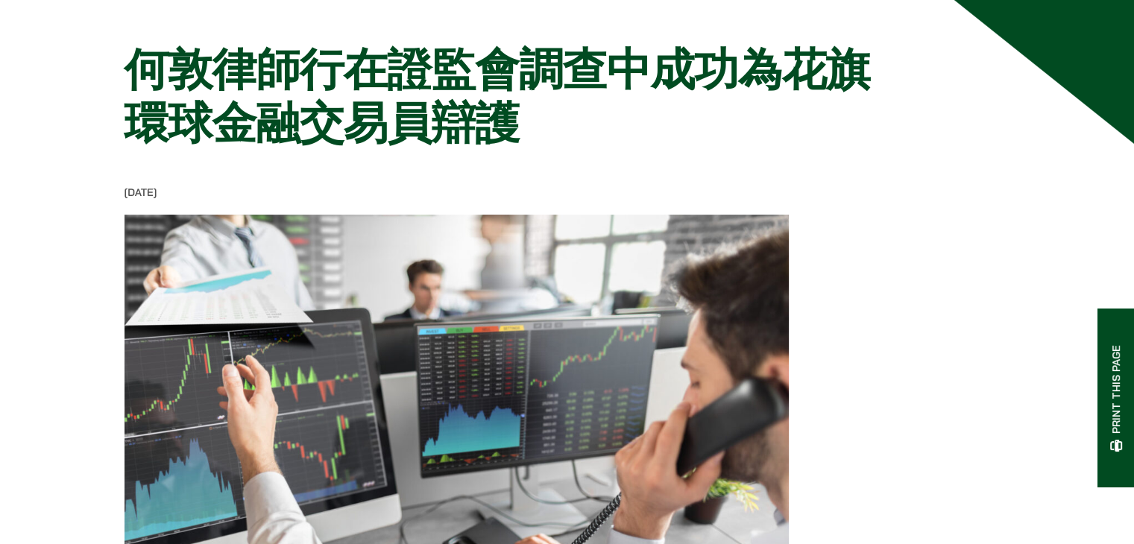
scroll to position [0, 0]
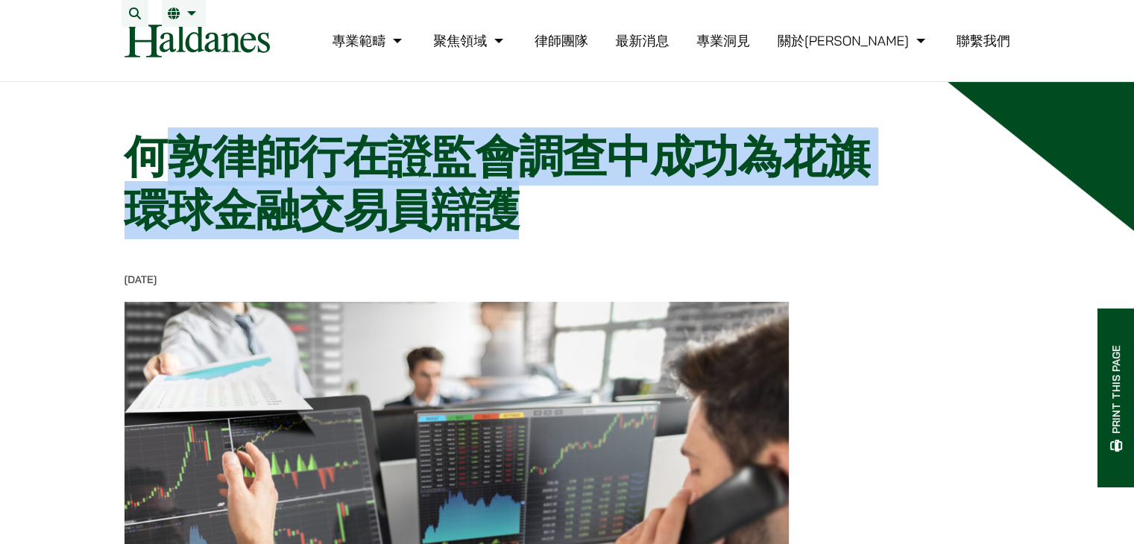
drag, startPoint x: 561, startPoint y: 224, endPoint x: 168, endPoint y: 178, distance: 395.8
click at [168, 178] on h1 "何敦律師行在證監會調查中成功為花旗環球金融交易員辯護" at bounding box center [512, 183] width 774 height 107
click at [479, 210] on h1 "何敦律師行在證監會調查中成功為花旗環球金融交易員辯護" at bounding box center [512, 183] width 774 height 107
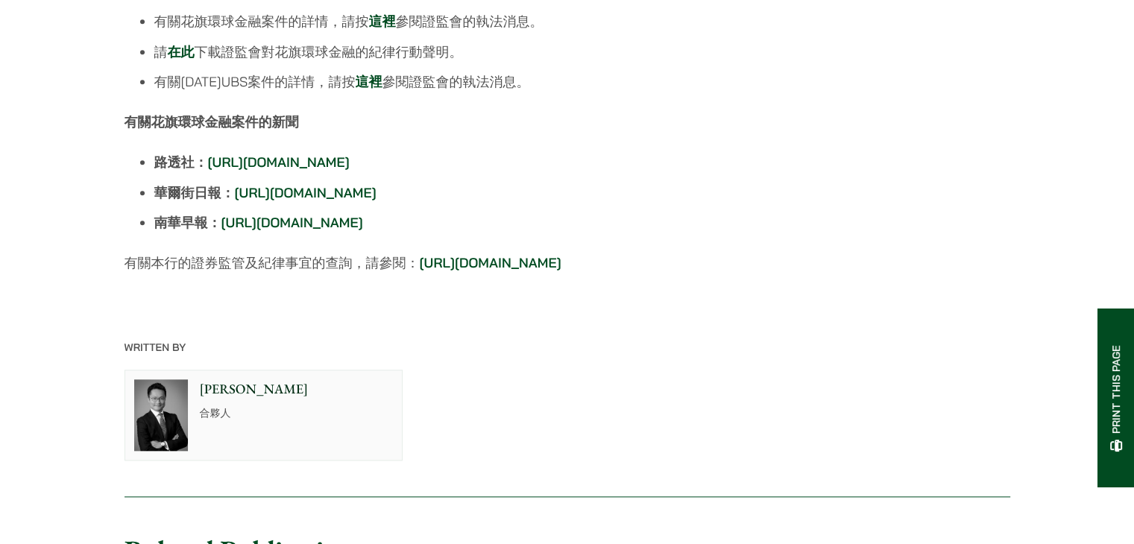
scroll to position [1641, 0]
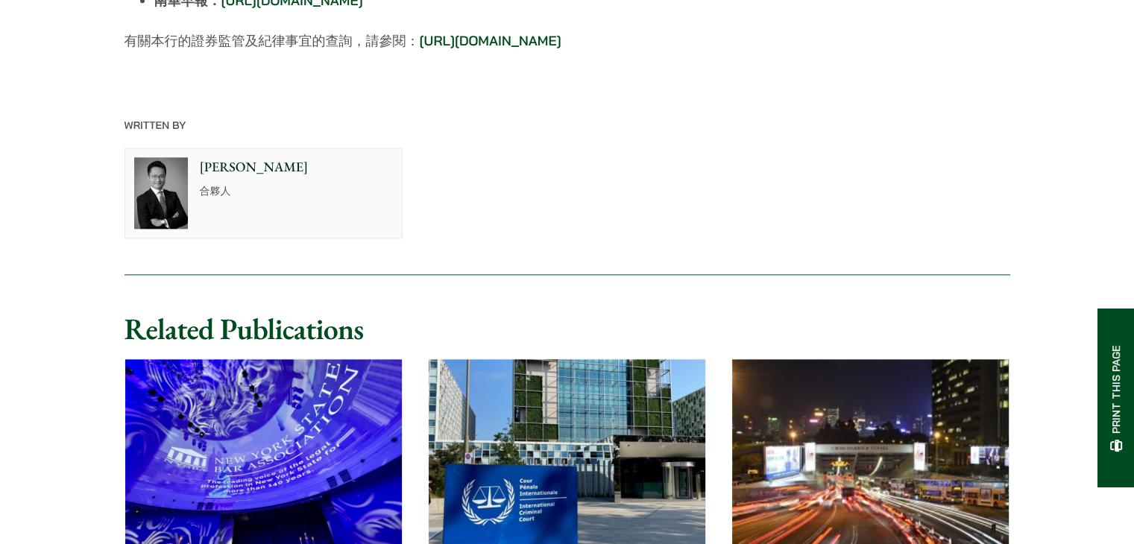
click at [188, 238] on div at bounding box center [161, 193] width 72 height 90
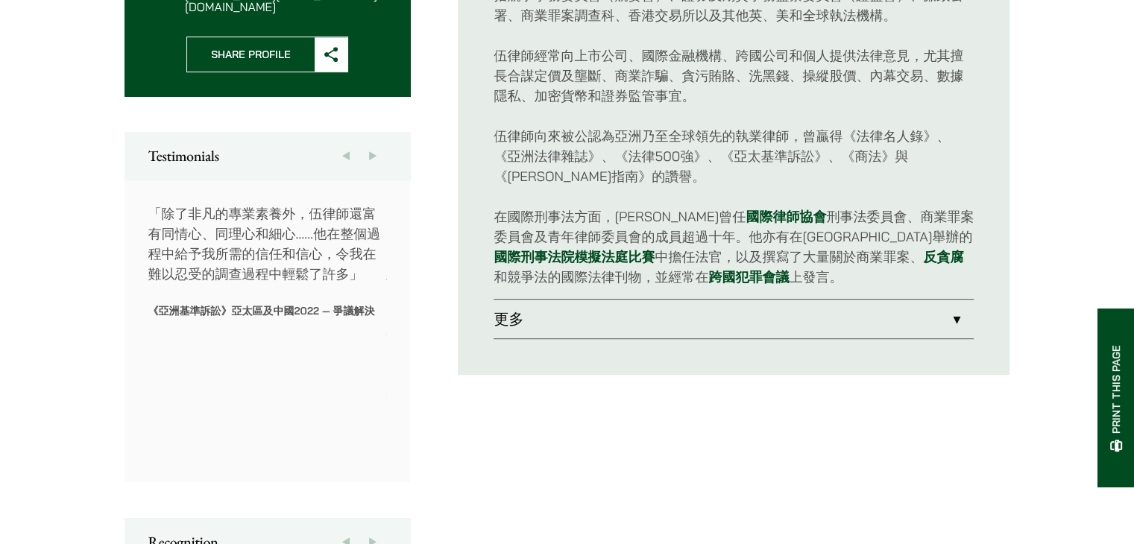
scroll to position [746, 0]
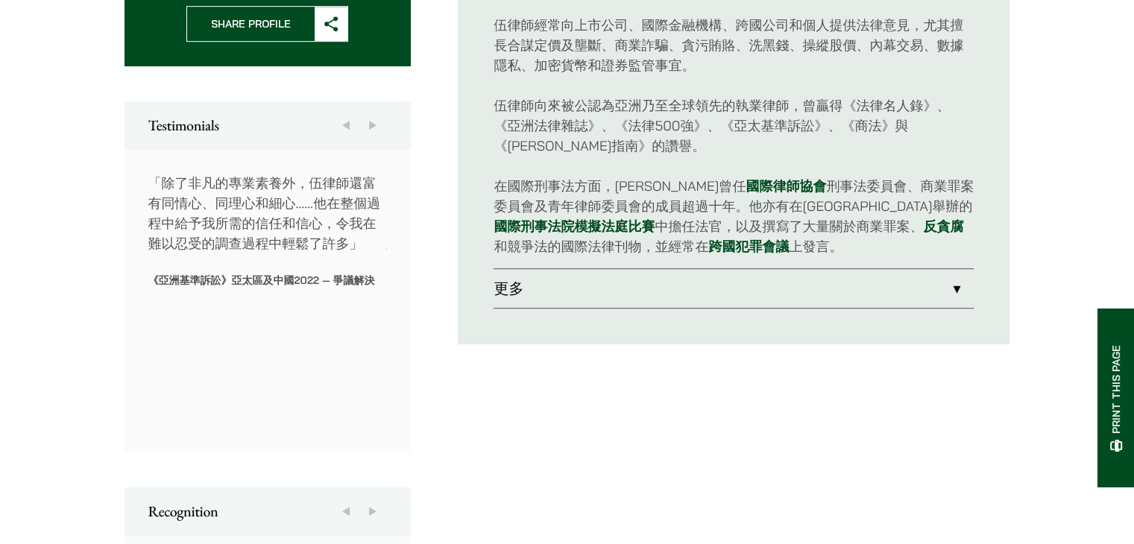
click at [555, 295] on link "更多" at bounding box center [734, 288] width 480 height 39
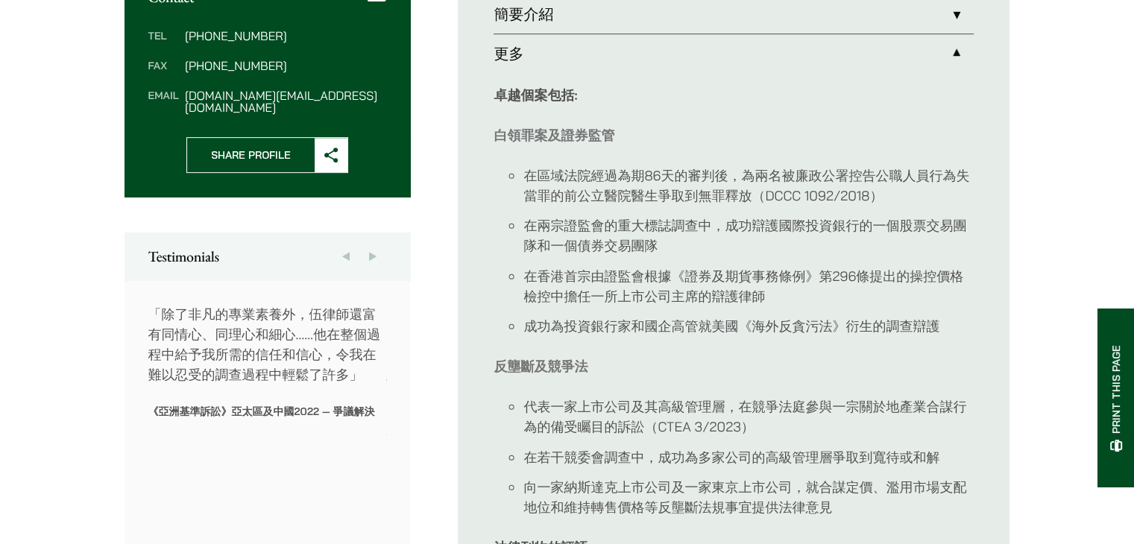
scroll to position [597, 0]
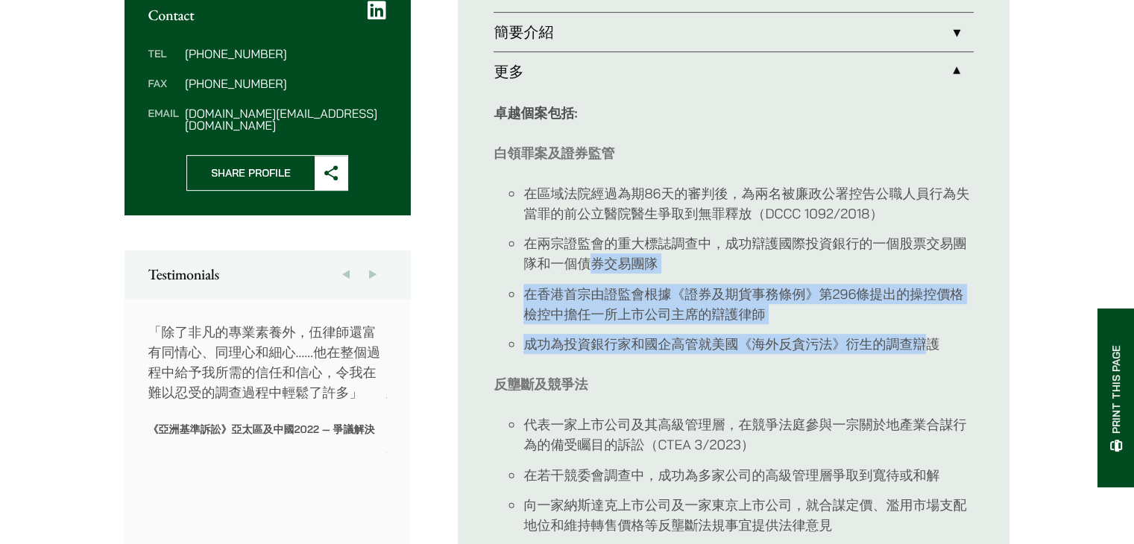
drag, startPoint x: 930, startPoint y: 346, endPoint x: 588, endPoint y: 265, distance: 351.9
click at [588, 265] on ul "在區域法院經過為期86天的審判後，為兩名被廉政公署控告公職人員行為失當罪的前公立醫院醫生爭取到無罪釋放（DCCC 1092/2018） 在兩宗證監會的重大標誌…" at bounding box center [734, 269] width 480 height 172
click at [588, 265] on li "在兩宗證監會的重大標誌調查中，成功辯護國際投資銀行的一個股票交易團隊和一個債券交易團隊" at bounding box center [749, 253] width 450 height 40
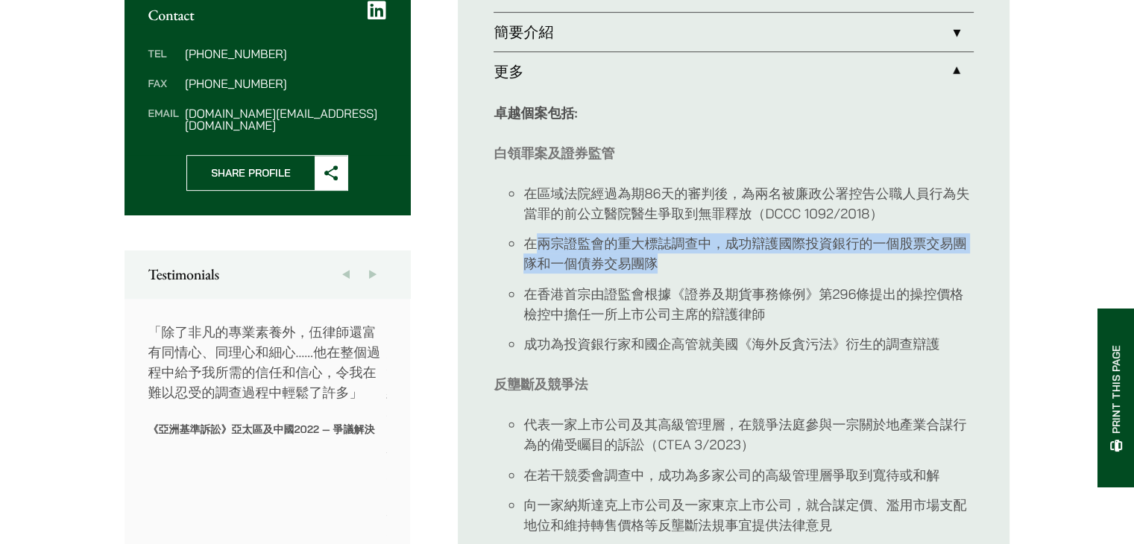
drag, startPoint x: 531, startPoint y: 240, endPoint x: 734, endPoint y: 263, distance: 204.1
click at [734, 263] on li "在兩宗證監會的重大標誌調查中，成功辯護國際投資銀行的一個股票交易團隊和一個債券交易團隊" at bounding box center [749, 253] width 450 height 40
drag, startPoint x: 682, startPoint y: 266, endPoint x: 526, endPoint y: 236, distance: 159.4
click at [526, 236] on li "在兩宗證監會的重大標誌調查中，成功辯護國際投資銀行的一個股票交易團隊和一個債券交易團隊" at bounding box center [749, 253] width 450 height 40
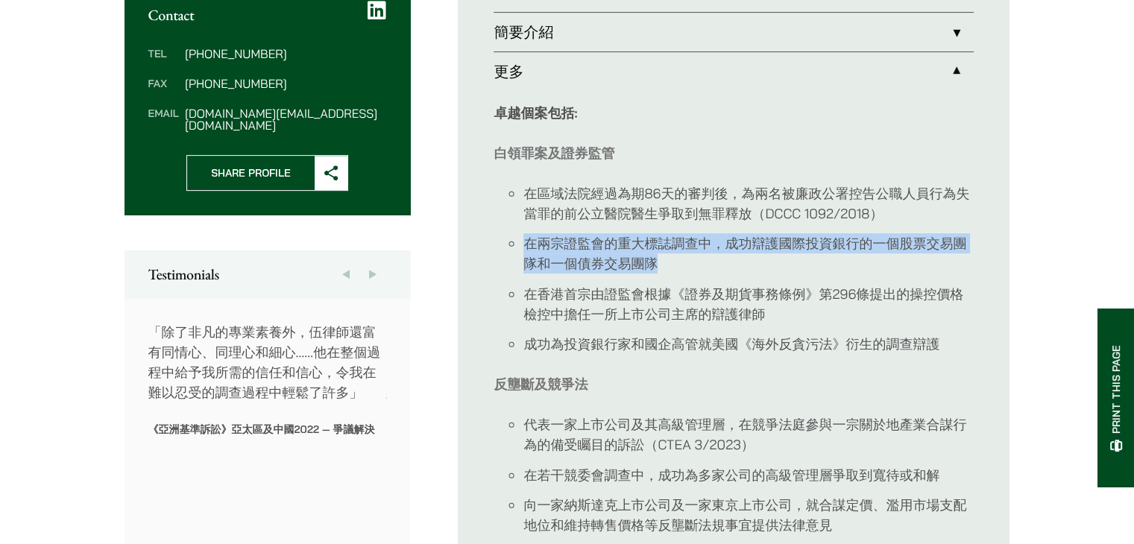
click at [600, 238] on li "在兩宗證監會的重大標誌調查中，成功辯護國際投資銀行的一個股票交易團隊和一個債券交易團隊" at bounding box center [749, 253] width 450 height 40
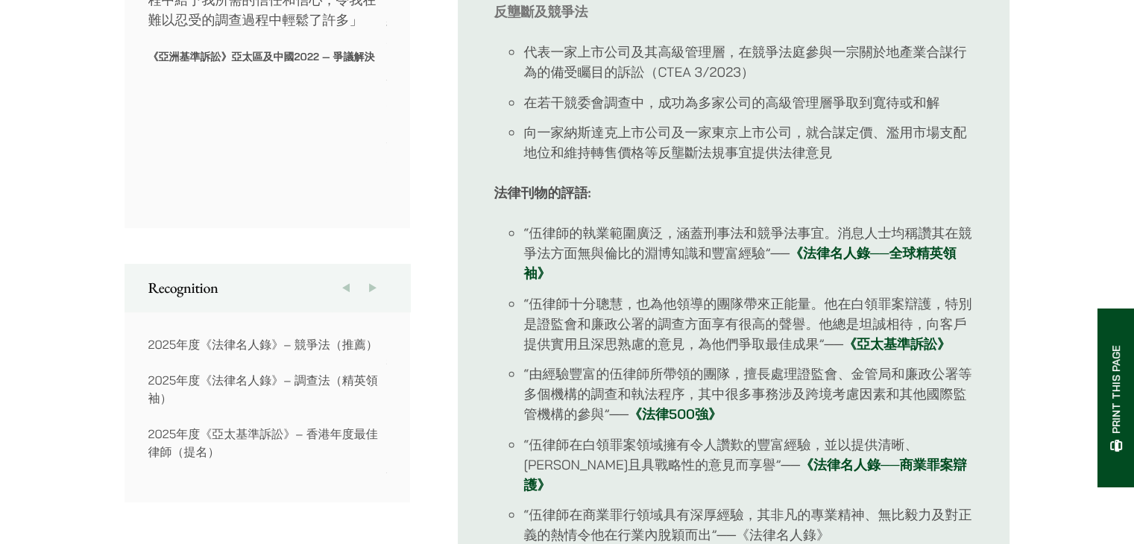
scroll to position [671, 0]
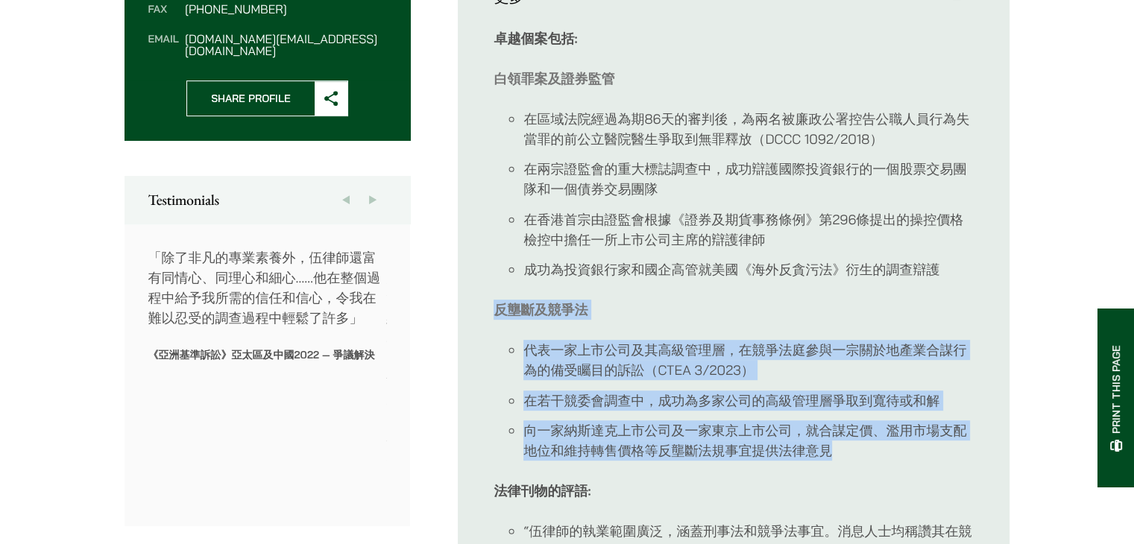
drag, startPoint x: 895, startPoint y: 442, endPoint x: 489, endPoint y: 309, distance: 427.8
click at [489, 309] on ul "簡要介紹 伍家豪律師是業內領先的 白領罪案 及 證券監管 律師之一，亦是我們 反壟斷及競爭法 部門的主管。他處理多宗由不同執法機構發起的複雜調查和訴訟，包括競…" at bounding box center [734, 553] width 552 height 1303
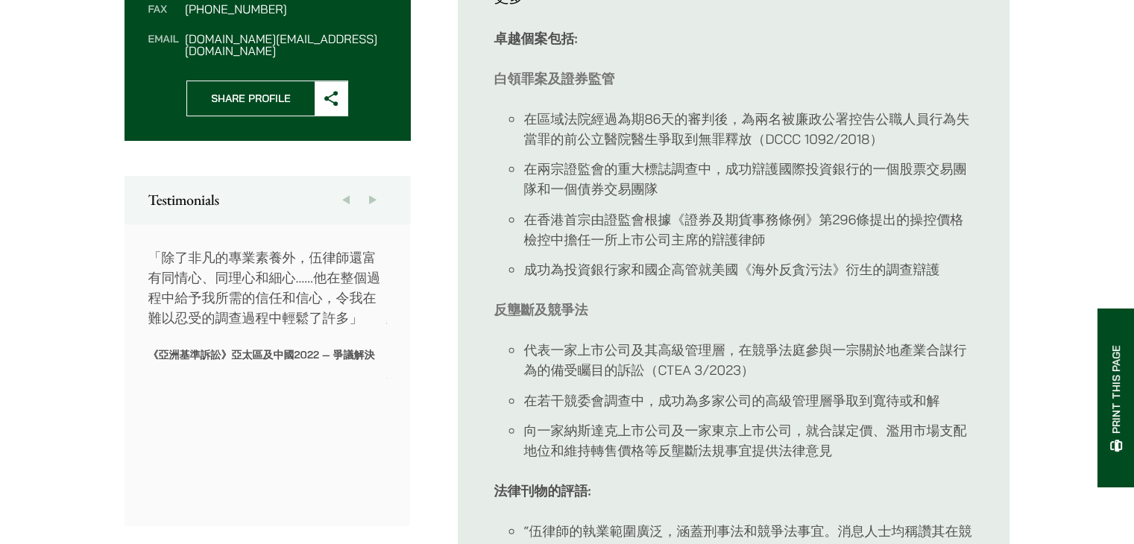
click at [600, 271] on li "成功為投資銀行家和國企高管就美國《海外反貪污法》衍生的調查辯護" at bounding box center [749, 270] width 450 height 20
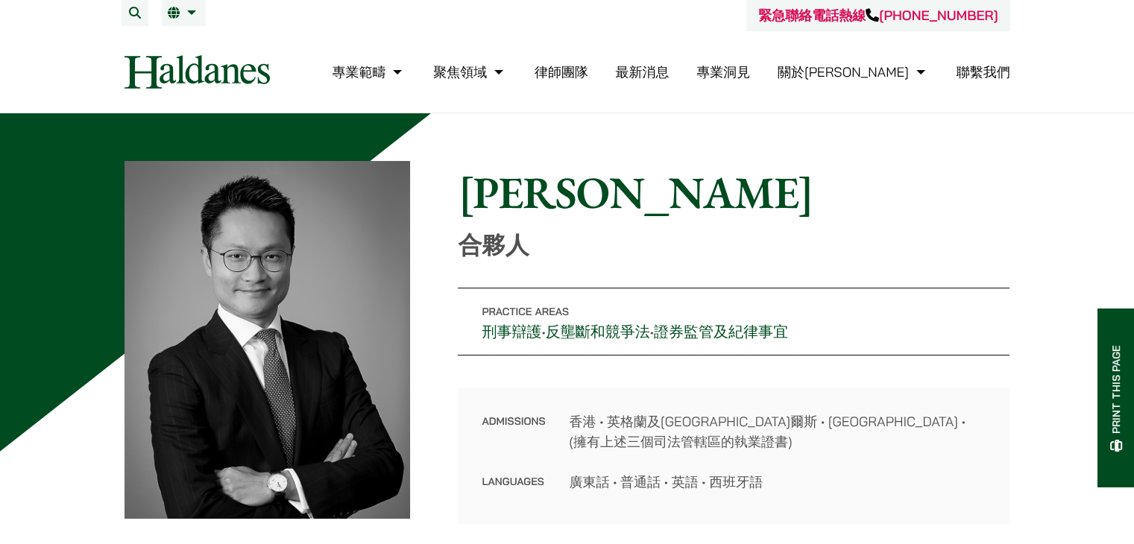
scroll to position [0, 0]
click at [221, 84] on img at bounding box center [197, 73] width 145 height 34
